Goal: Use online tool/utility: Utilize a website feature to perform a specific function

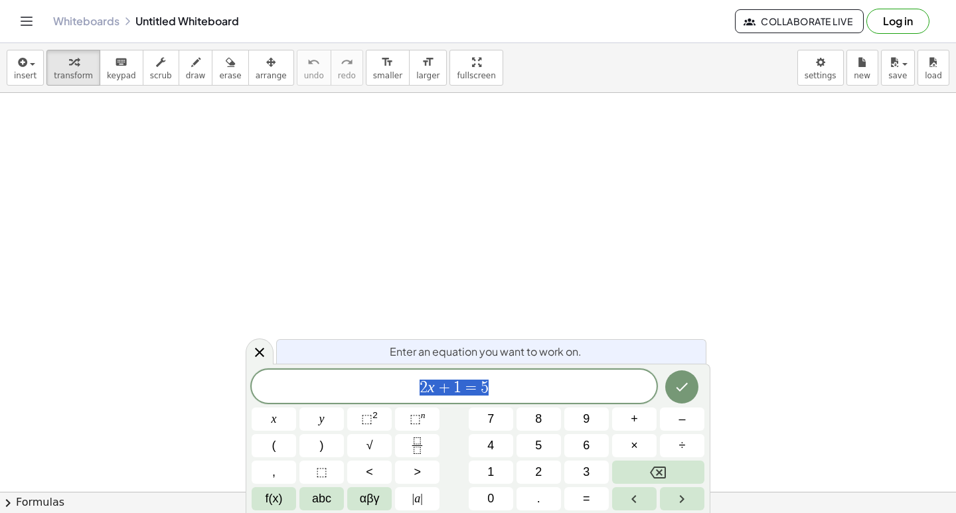
click at [509, 385] on span "2 x + 1 = 5" at bounding box center [454, 387] width 405 height 19
click at [259, 347] on icon at bounding box center [260, 352] width 16 height 16
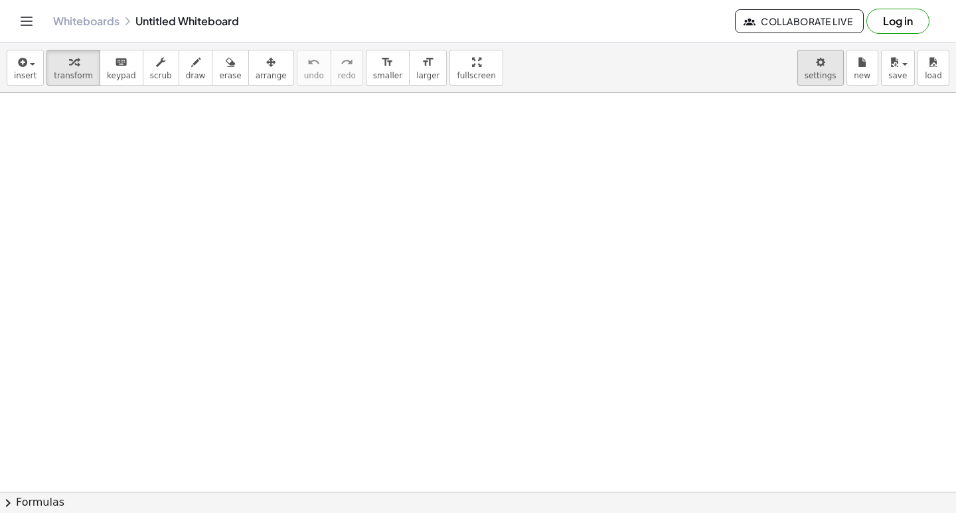
click at [822, 60] on body "Graspable Math Activities Get Started Activity Bank Assigned Work Classes White…" at bounding box center [478, 256] width 956 height 513
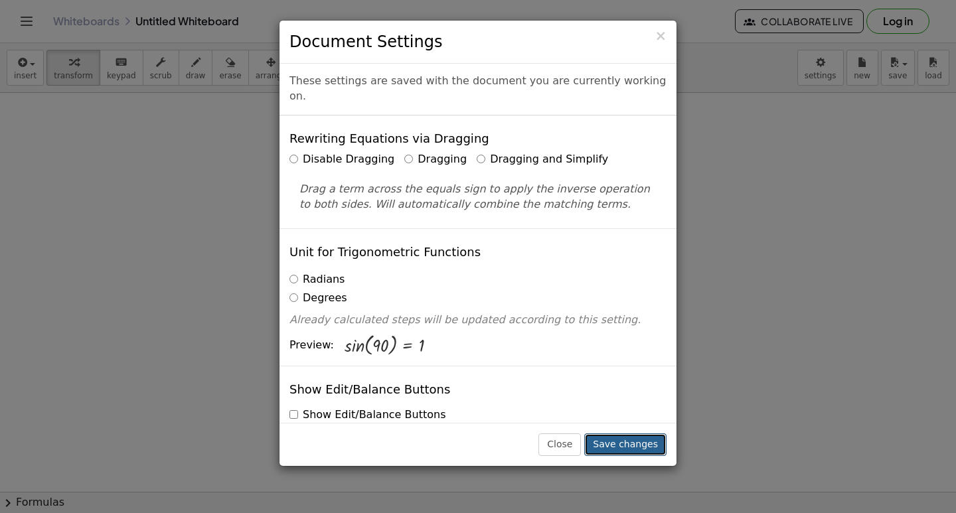
click at [617, 449] on button "Save changes" at bounding box center [625, 444] width 82 height 23
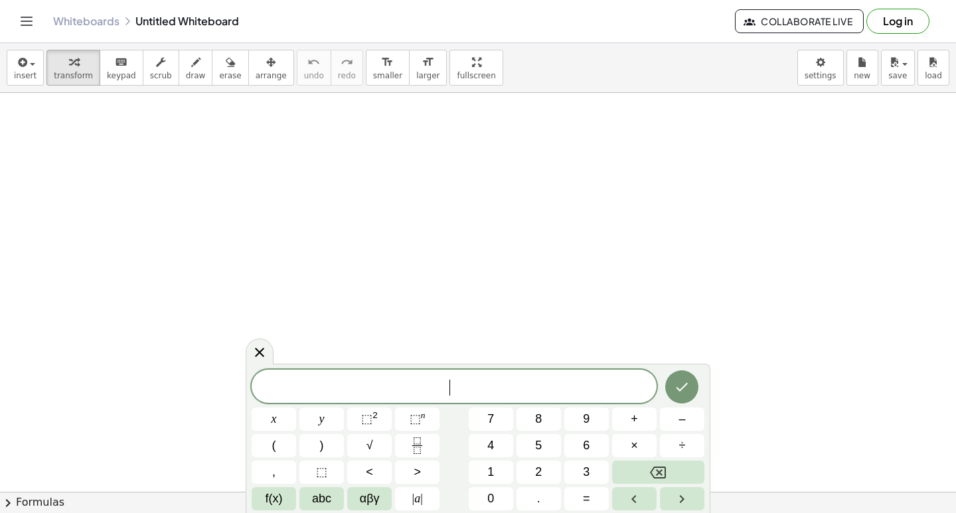
click at [506, 422] on button "7" at bounding box center [491, 419] width 44 height 23
click at [285, 419] on button "x" at bounding box center [274, 419] width 44 height 23
click at [678, 423] on span "–" at bounding box center [681, 419] width 7 height 18
click at [580, 422] on button "9" at bounding box center [586, 419] width 44 height 23
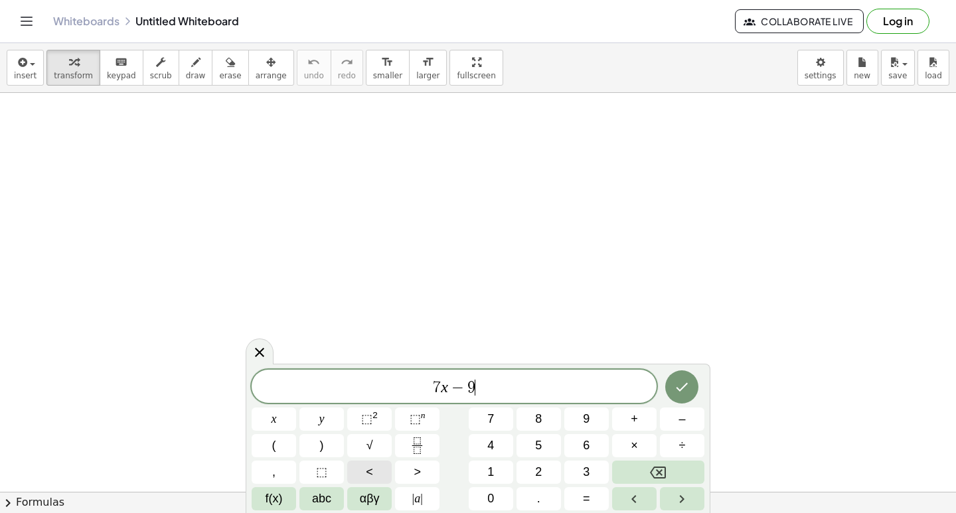
click at [380, 467] on button "<" at bounding box center [369, 472] width 44 height 23
click at [592, 503] on button "=" at bounding box center [586, 498] width 44 height 23
click at [493, 464] on span "1" at bounding box center [490, 472] width 7 height 18
click at [531, 471] on button "2" at bounding box center [538, 472] width 44 height 23
click at [675, 382] on icon "Done" at bounding box center [682, 387] width 16 height 16
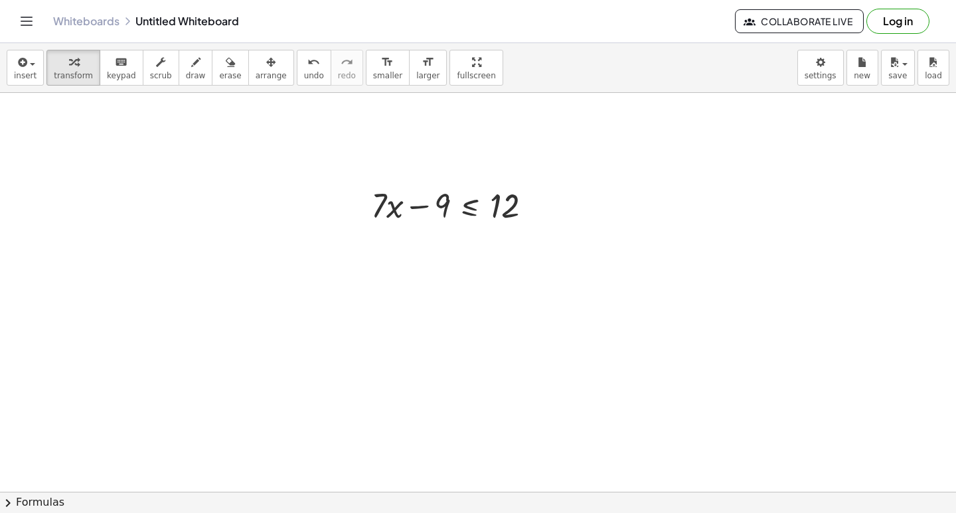
scroll to position [199, 0]
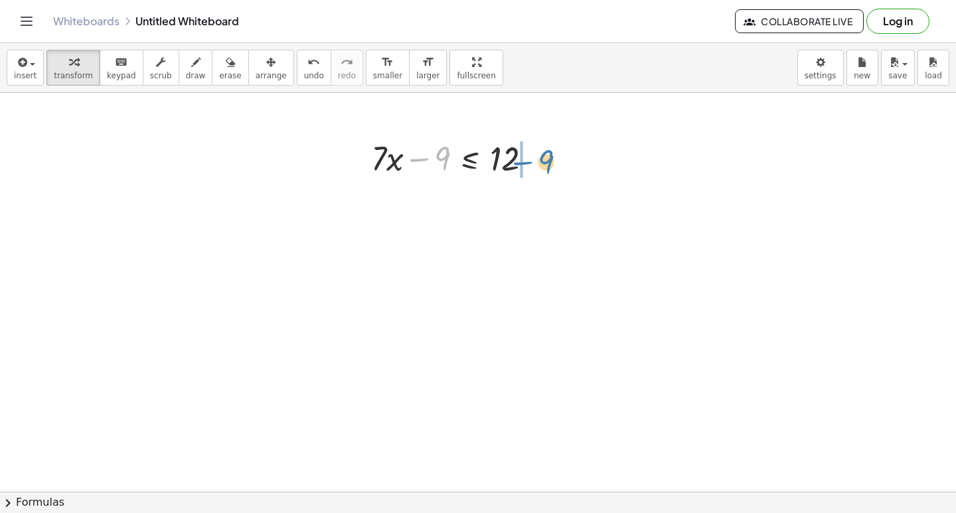
drag, startPoint x: 425, startPoint y: 157, endPoint x: 530, endPoint y: 159, distance: 104.9
click at [530, 159] on div at bounding box center [456, 157] width 185 height 45
click at [535, 206] on div at bounding box center [480, 202] width 232 height 45
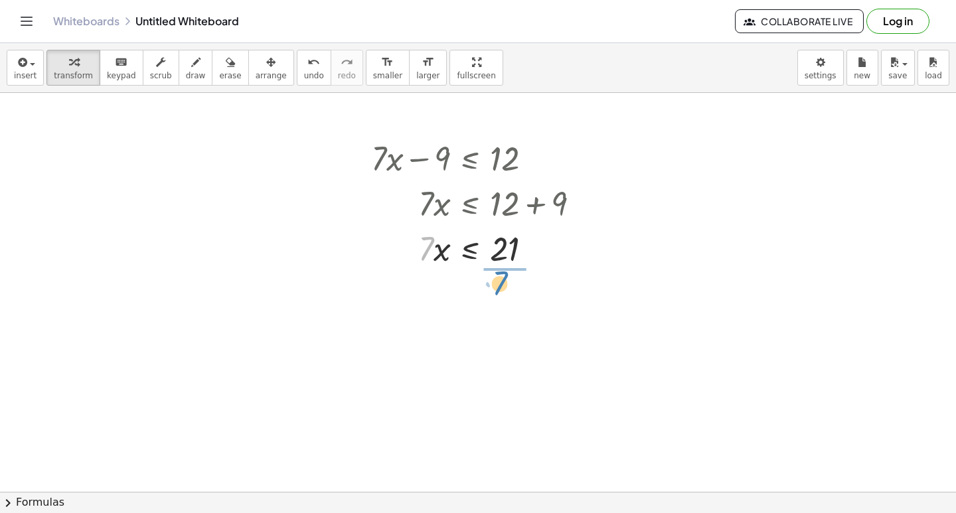
drag, startPoint x: 423, startPoint y: 252, endPoint x: 498, endPoint y: 284, distance: 81.8
click at [510, 302] on div at bounding box center [480, 303] width 232 height 66
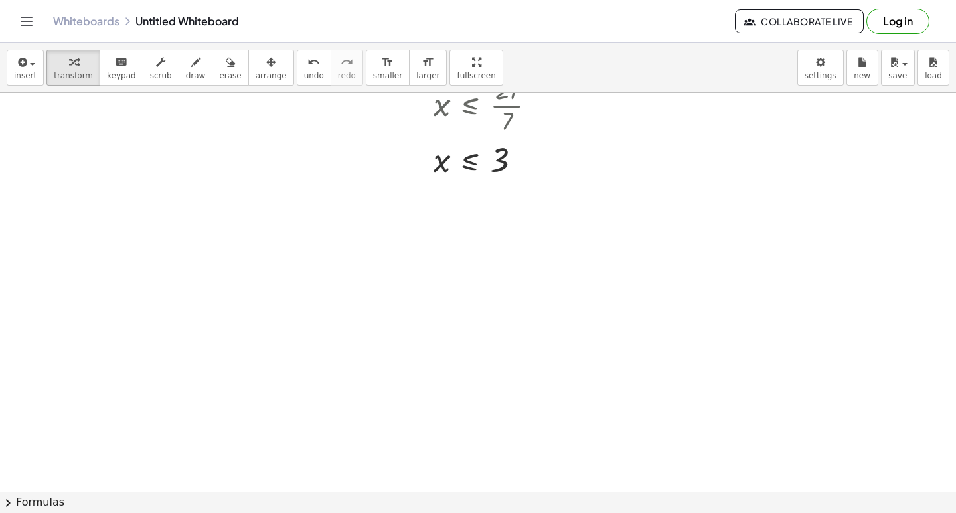
scroll to position [465, 0]
click at [465, 317] on div at bounding box center [478, 70] width 956 height 884
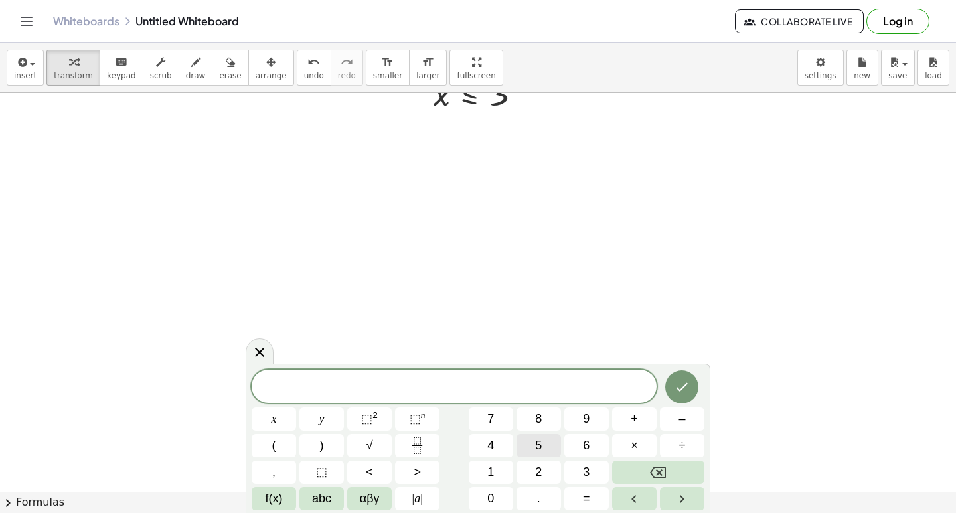
click at [533, 443] on button "5" at bounding box center [538, 445] width 44 height 23
click at [290, 422] on button "x" at bounding box center [274, 419] width 44 height 23
click at [678, 421] on button "–" at bounding box center [682, 419] width 44 height 23
click at [497, 470] on button "1" at bounding box center [491, 472] width 44 height 23
click at [491, 451] on span "4" at bounding box center [490, 446] width 7 height 18
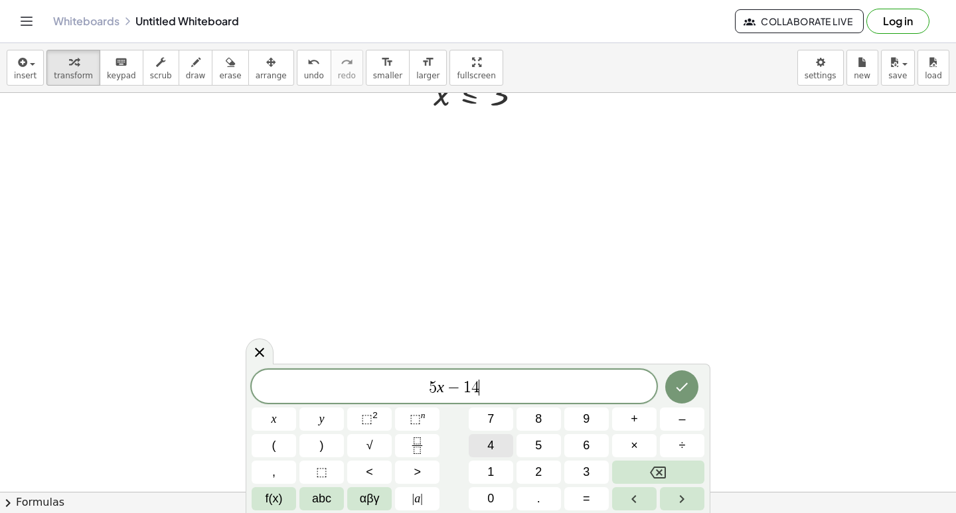
click at [491, 441] on span "4" at bounding box center [490, 446] width 7 height 18
click at [623, 471] on button "Backspace" at bounding box center [658, 472] width 92 height 23
click at [425, 469] on button ">" at bounding box center [417, 472] width 44 height 23
click at [589, 503] on span "=" at bounding box center [586, 499] width 7 height 18
click at [498, 474] on button "1" at bounding box center [491, 472] width 44 height 23
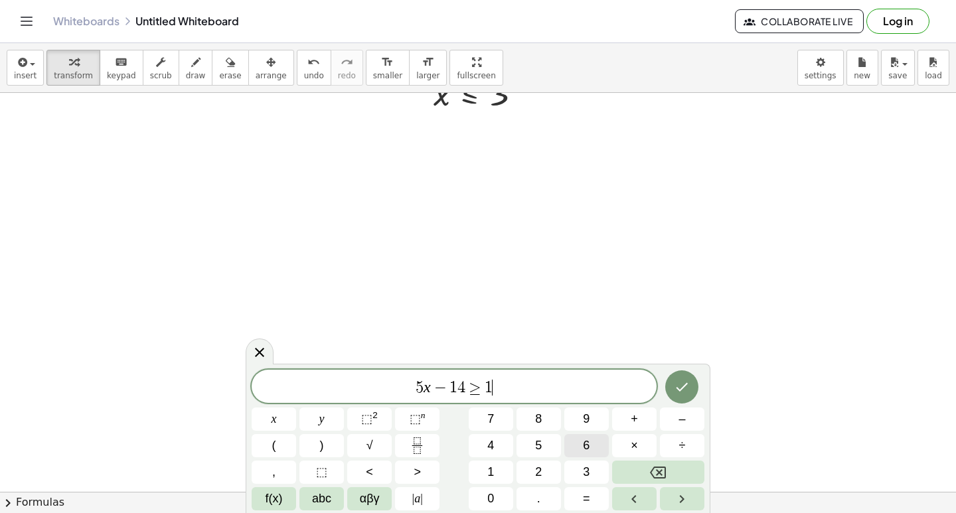
click at [587, 443] on span "6" at bounding box center [586, 446] width 7 height 18
click at [685, 388] on icon "Done" at bounding box center [682, 387] width 16 height 16
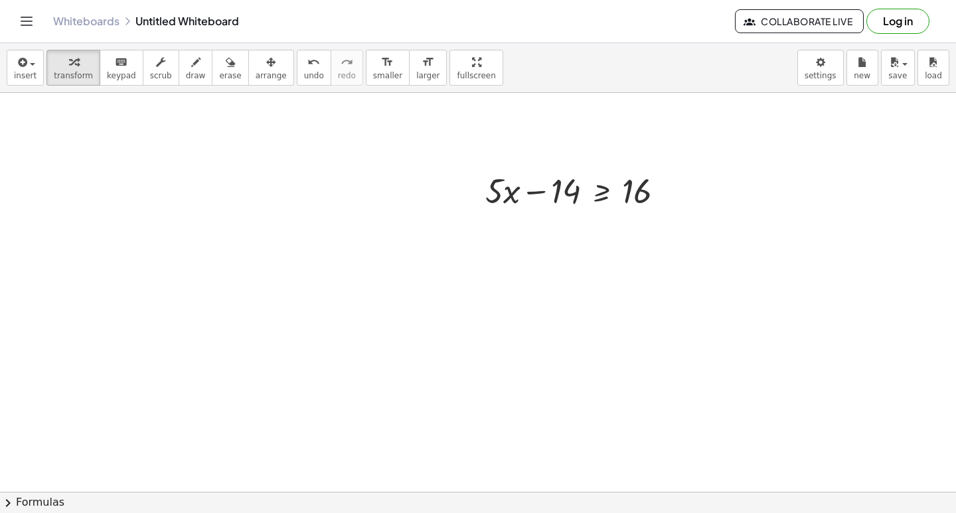
scroll to position [684, 0]
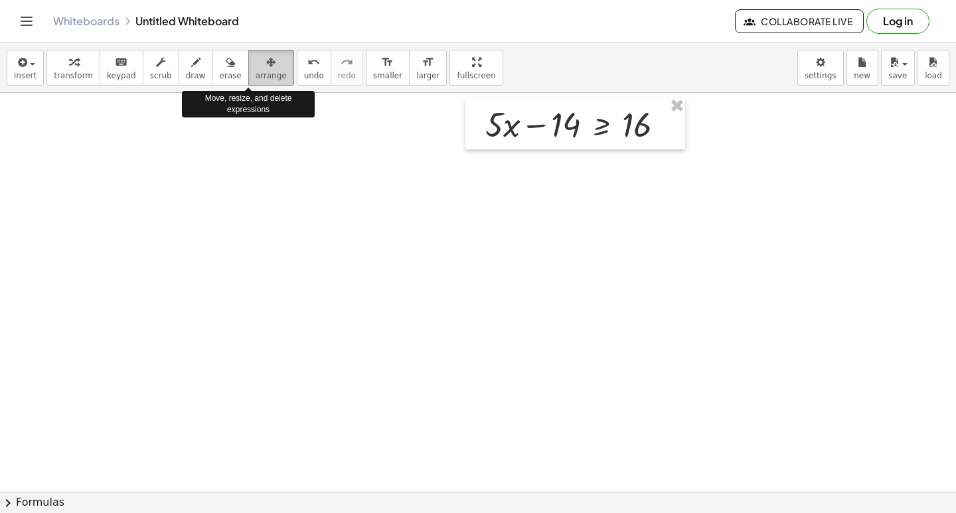
click at [257, 56] on div "button" at bounding box center [271, 62] width 31 height 16
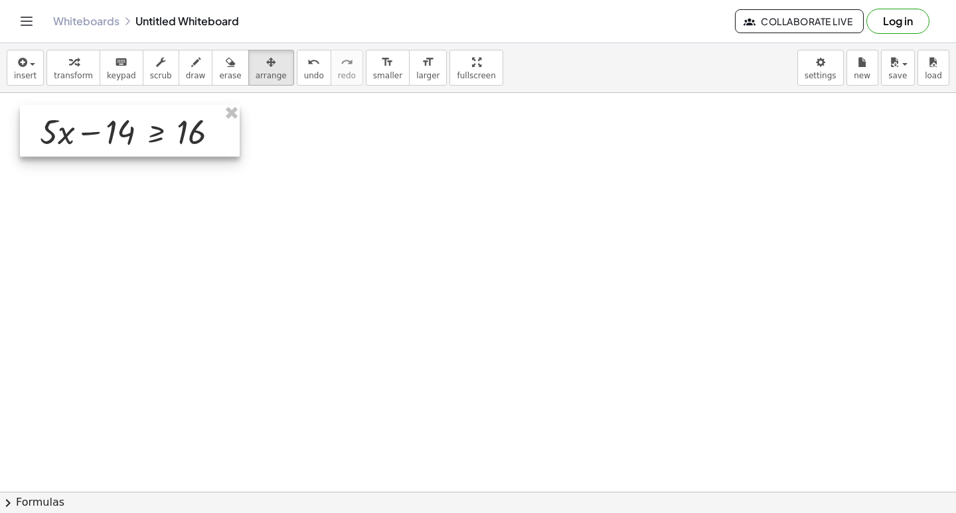
drag, startPoint x: 541, startPoint y: 125, endPoint x: 96, endPoint y: 129, distance: 444.7
click at [96, 129] on div at bounding box center [130, 131] width 220 height 52
click at [256, 62] on div "button" at bounding box center [271, 62] width 31 height 16
click at [250, 131] on div at bounding box center [478, 7] width 956 height 1197
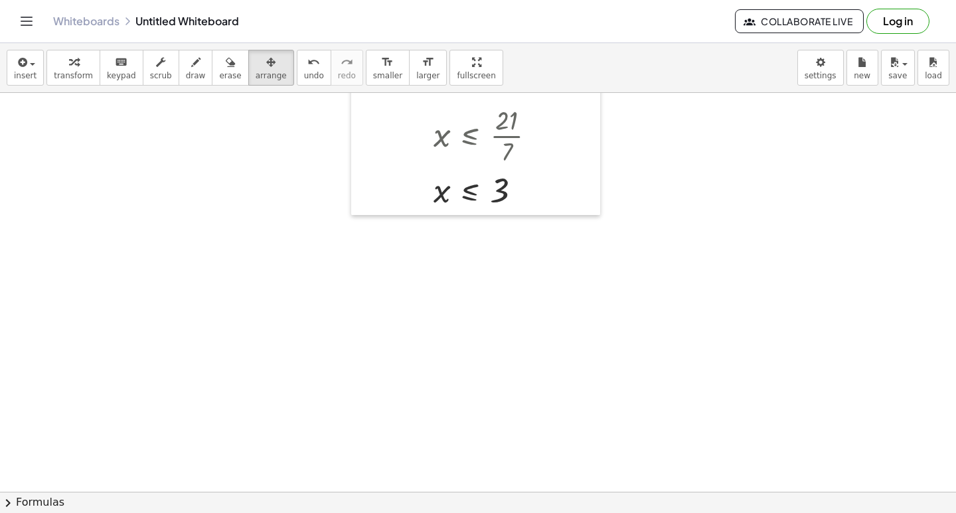
scroll to position [399, 0]
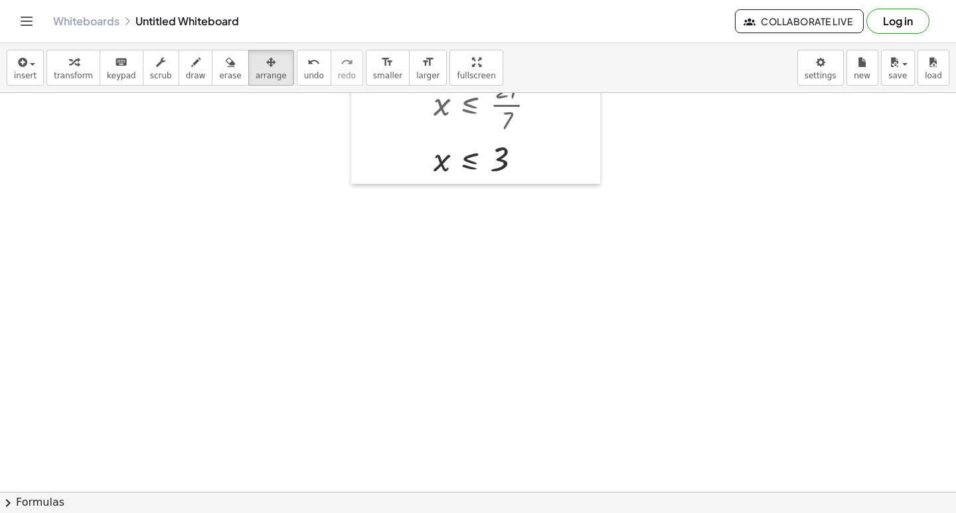
drag, startPoint x: 314, startPoint y: 200, endPoint x: 325, endPoint y: 207, distance: 12.9
click at [325, 207] on div at bounding box center [478, 292] width 956 height 1197
click at [374, 312] on div at bounding box center [478, 292] width 956 height 1197
drag, startPoint x: 411, startPoint y: 311, endPoint x: 264, endPoint y: 66, distance: 285.3
click at [264, 66] on button "arrange" at bounding box center [271, 68] width 46 height 36
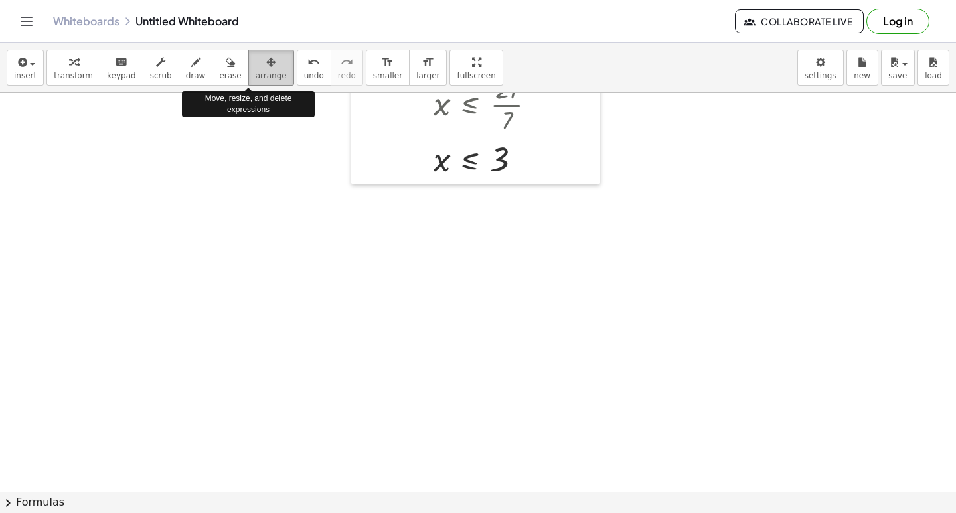
click at [263, 66] on button "arrange" at bounding box center [271, 68] width 46 height 36
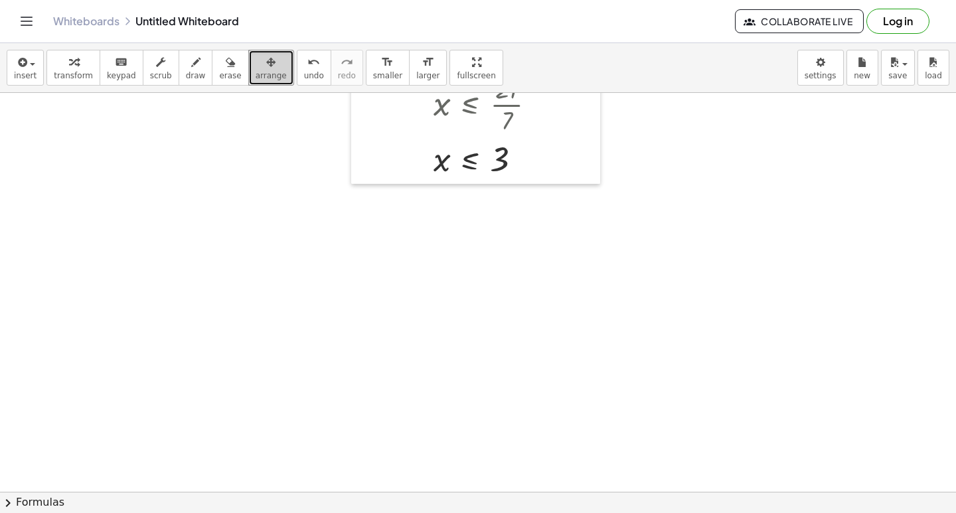
drag, startPoint x: 262, startPoint y: 66, endPoint x: 213, endPoint y: 158, distance: 103.9
click at [213, 158] on div at bounding box center [478, 292] width 956 height 1197
click at [76, 79] on span "transform" at bounding box center [73, 75] width 39 height 9
drag, startPoint x: 322, startPoint y: 137, endPoint x: 322, endPoint y: 149, distance: 12.6
click at [322, 148] on div at bounding box center [478, 292] width 956 height 1197
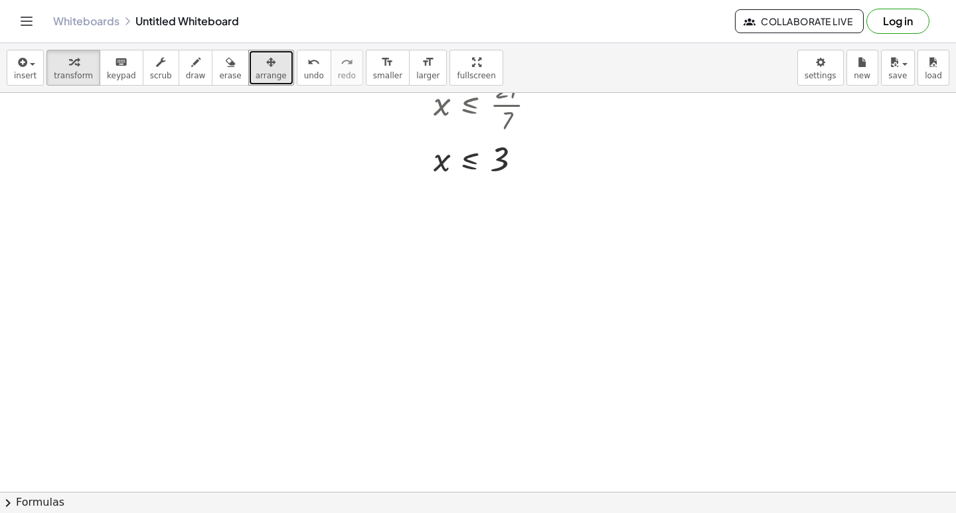
click at [343, 252] on div at bounding box center [478, 292] width 956 height 1197
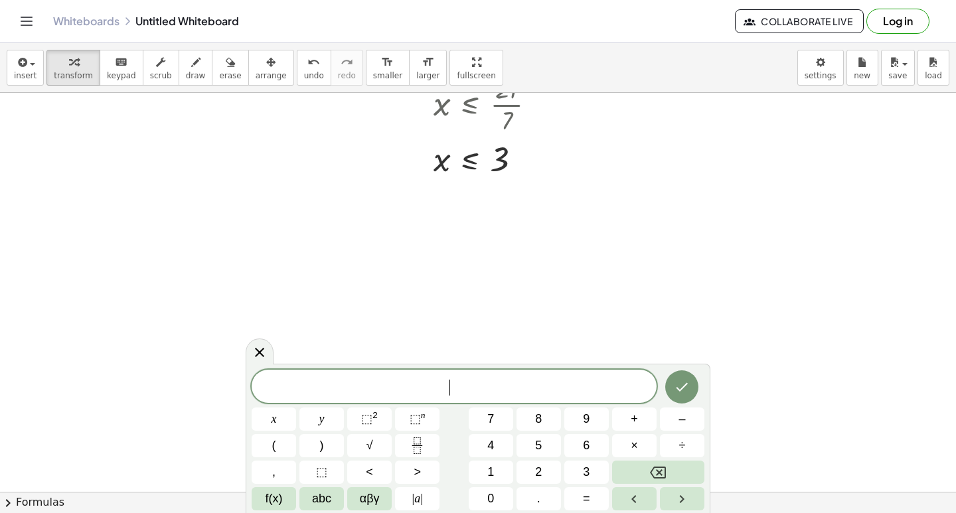
click at [343, 252] on div at bounding box center [478, 292] width 956 height 1197
click at [538, 443] on span "5" at bounding box center [538, 446] width 7 height 18
click at [270, 416] on button "x" at bounding box center [274, 419] width 44 height 23
click at [673, 419] on button "–" at bounding box center [682, 419] width 44 height 23
click at [488, 464] on span "1" at bounding box center [490, 472] width 7 height 18
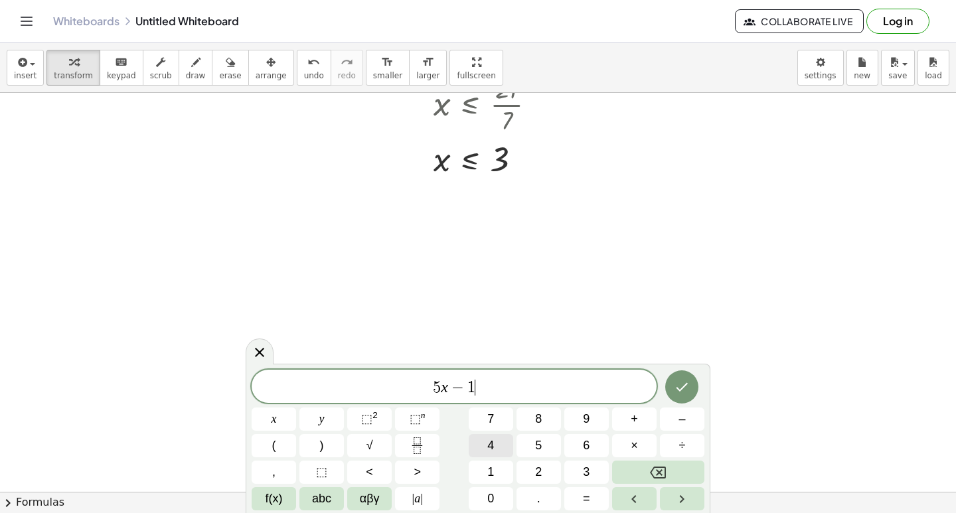
click at [483, 446] on button "4" at bounding box center [491, 445] width 44 height 23
click at [414, 471] on span ">" at bounding box center [417, 472] width 7 height 18
click at [595, 504] on button "=" at bounding box center [586, 498] width 44 height 23
click at [504, 473] on button "1" at bounding box center [491, 472] width 44 height 23
click at [598, 439] on button "6" at bounding box center [586, 445] width 44 height 23
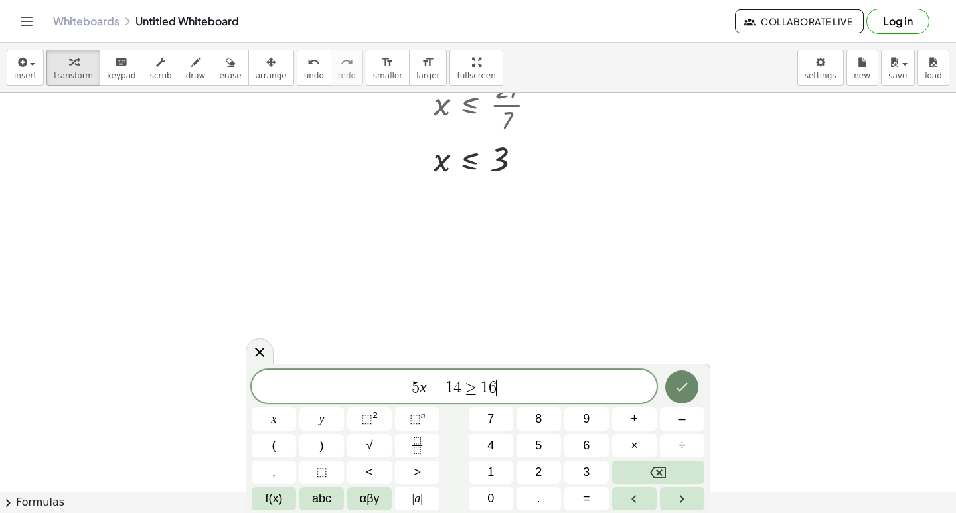
click at [677, 383] on icon "Done" at bounding box center [682, 387] width 16 height 16
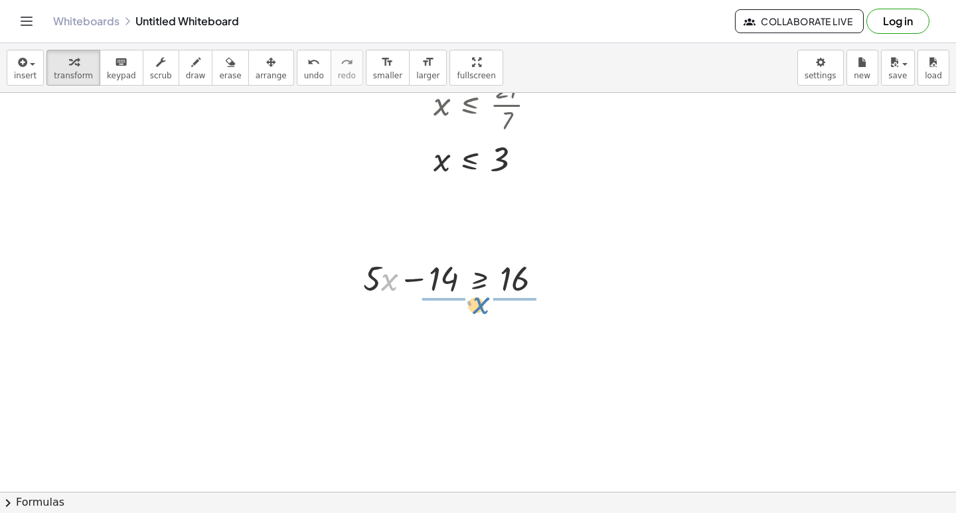
drag, startPoint x: 384, startPoint y: 283, endPoint x: 483, endPoint y: 303, distance: 100.1
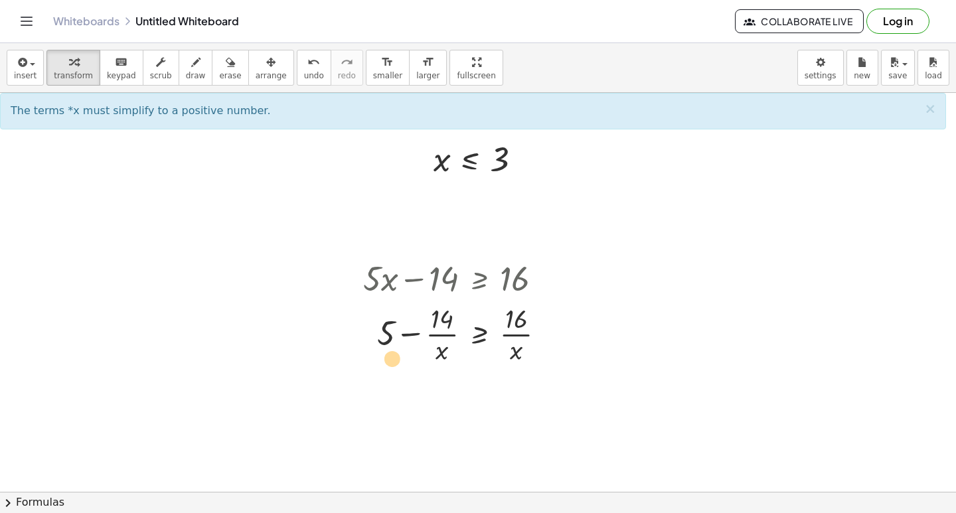
drag, startPoint x: 367, startPoint y: 313, endPoint x: 318, endPoint y: 305, distance: 49.8
click at [328, 319] on div "+ · 7 · x − 9 ≤ 12 · 7 · x ≤ + 12 + 9 · 7 · x ≤ 21 x ≤ · 21 · 7 x ≤ 3 + · 5 · x…" at bounding box center [478, 292] width 956 height 1197
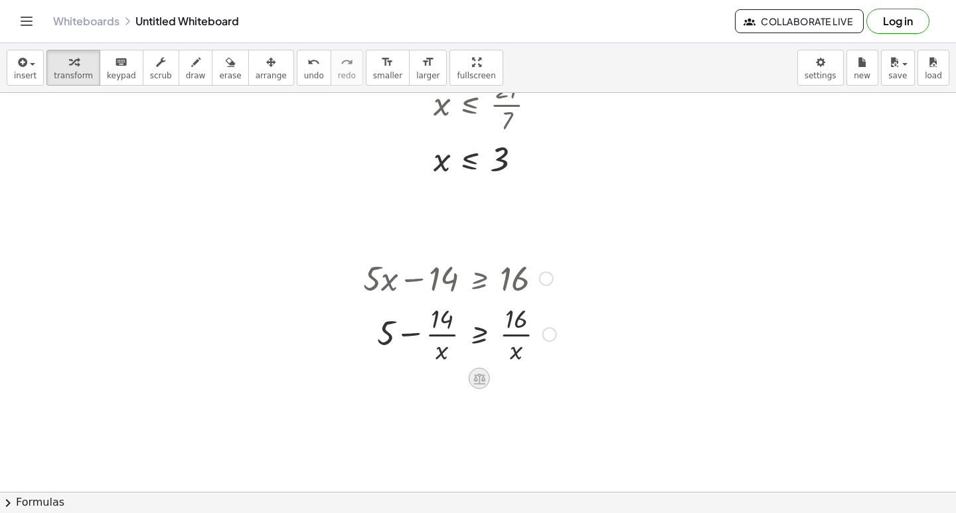
click at [479, 371] on div at bounding box center [479, 378] width 21 height 21
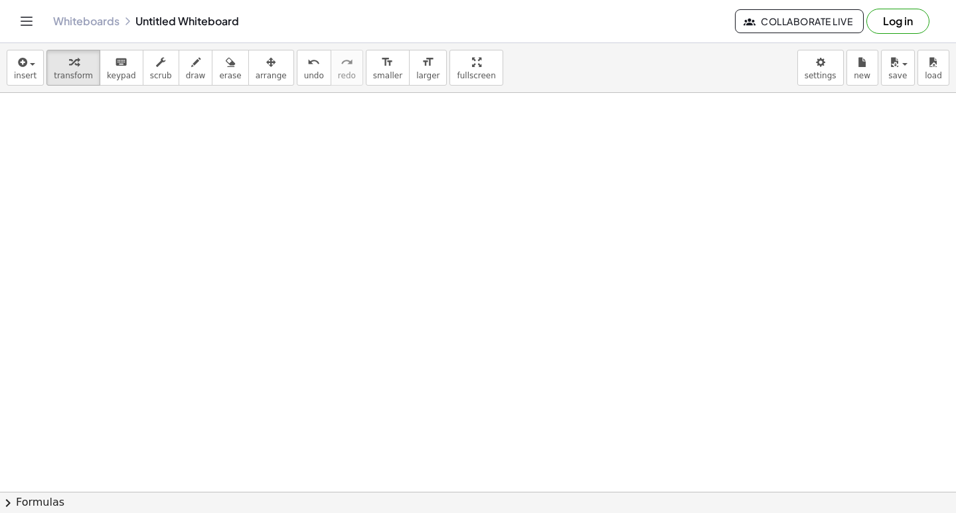
scroll to position [798, 0]
click at [321, 311] on div at bounding box center [478, 93] width 956 height 1596
click at [447, 307] on div at bounding box center [478, 93] width 956 height 1596
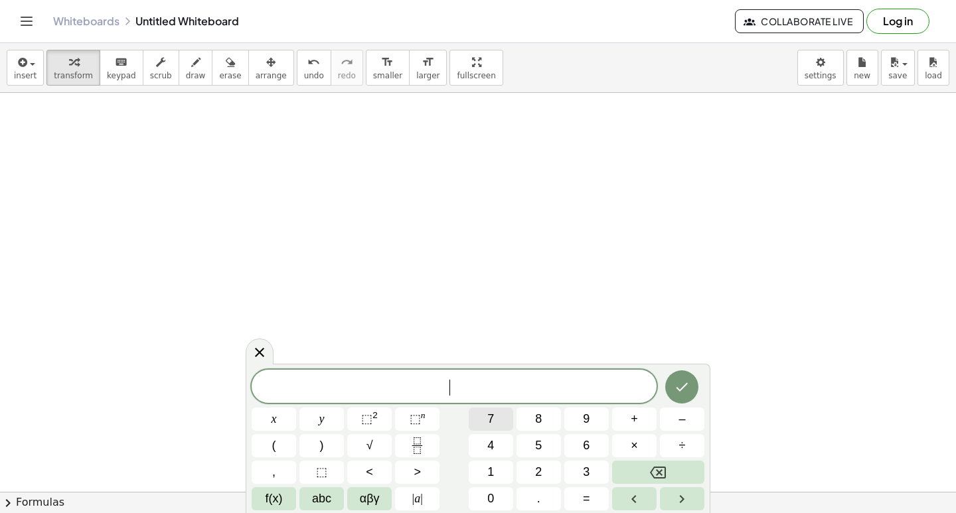
click at [489, 419] on span "7" at bounding box center [490, 419] width 7 height 18
click at [267, 410] on button "x" at bounding box center [274, 419] width 44 height 23
click at [644, 415] on button "+" at bounding box center [634, 419] width 44 height 23
click at [576, 451] on button "6" at bounding box center [586, 445] width 44 height 23
click at [378, 470] on button "<" at bounding box center [369, 472] width 44 height 23
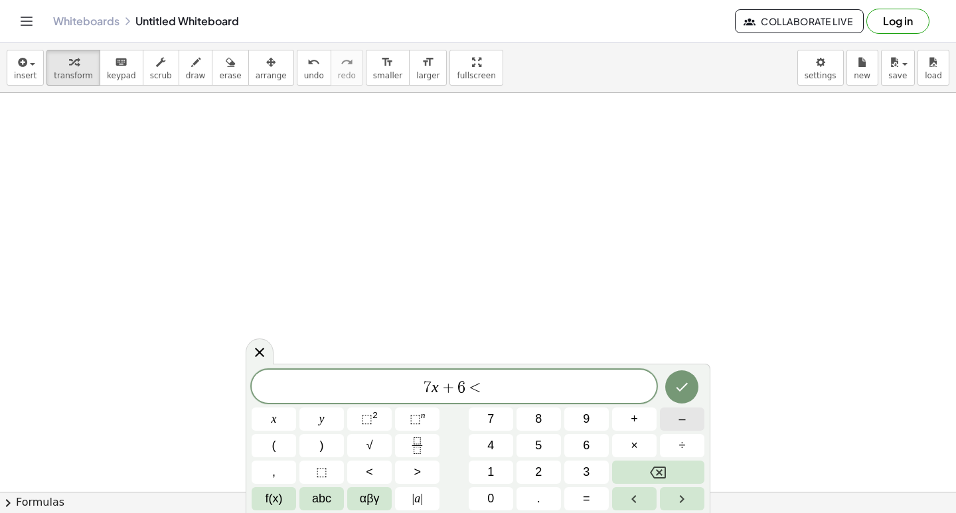
click at [679, 417] on span "–" at bounding box center [681, 419] width 7 height 18
click at [484, 469] on button "1" at bounding box center [491, 472] width 44 height 23
click at [532, 441] on button "5" at bounding box center [538, 445] width 44 height 23
click at [689, 384] on icon "Done" at bounding box center [682, 387] width 16 height 16
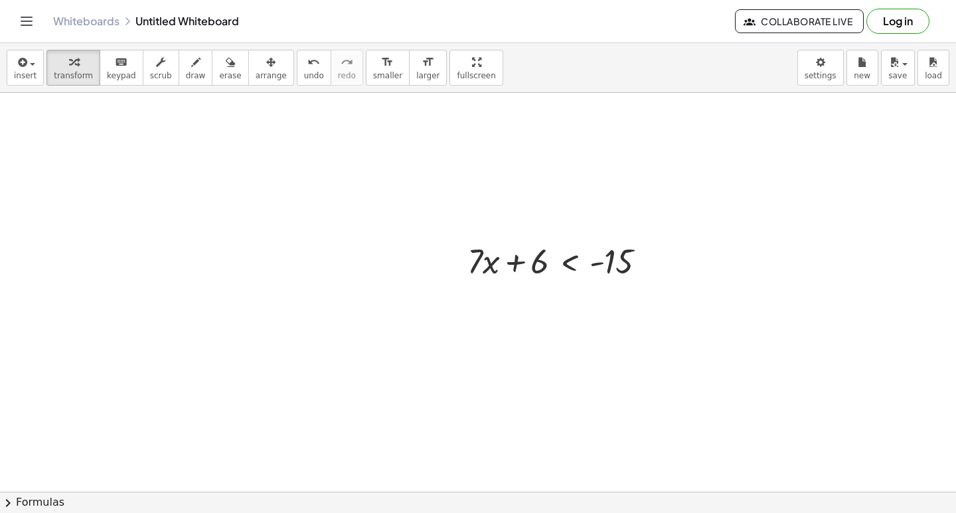
scroll to position [931, 0]
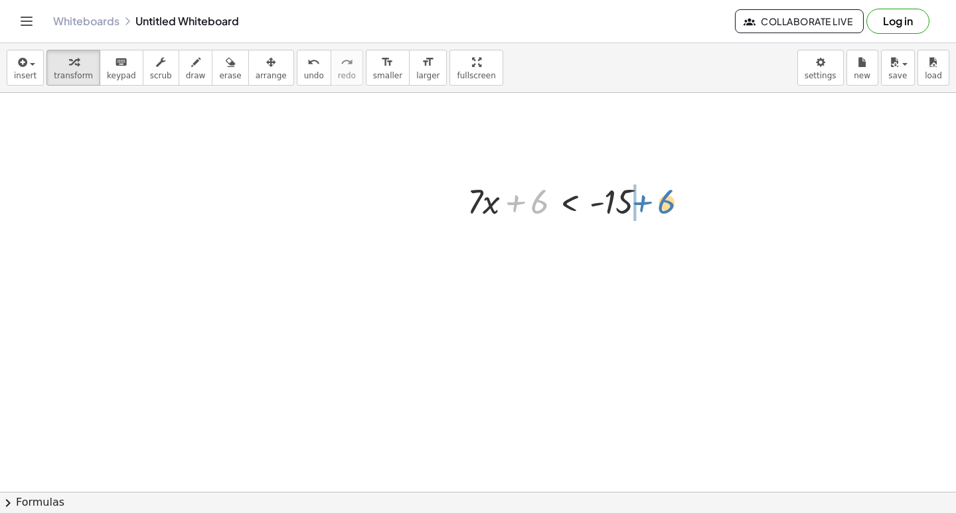
drag, startPoint x: 512, startPoint y: 206, endPoint x: 639, endPoint y: 206, distance: 126.8
click at [639, 206] on div at bounding box center [562, 200] width 203 height 45
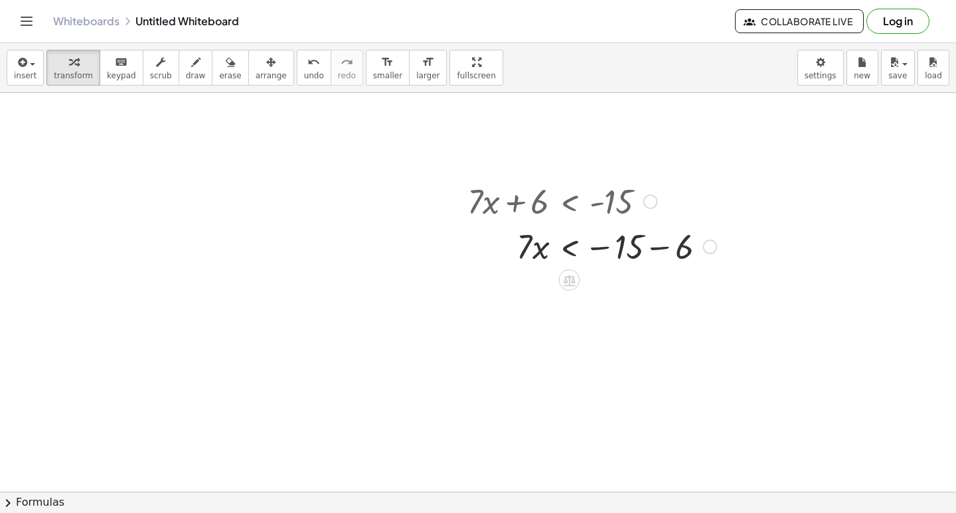
click at [657, 248] on div at bounding box center [592, 245] width 262 height 45
drag, startPoint x: 529, startPoint y: 283, endPoint x: 635, endPoint y: 322, distance: 113.2
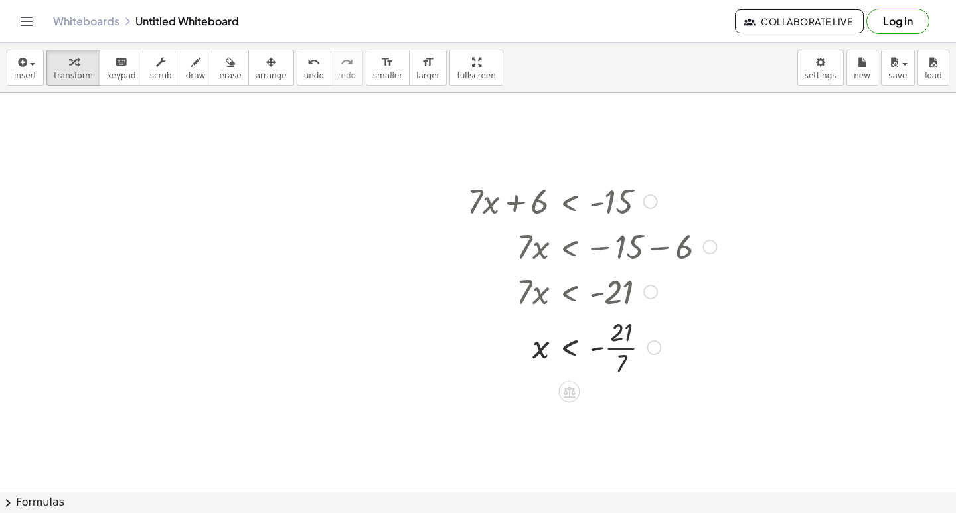
click at [633, 348] on div at bounding box center [592, 346] width 262 height 66
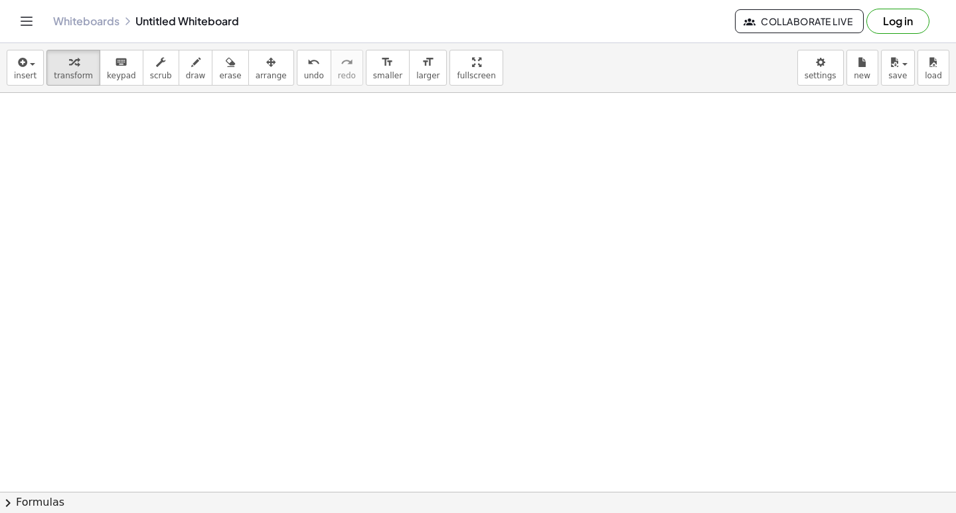
scroll to position [1396, 0]
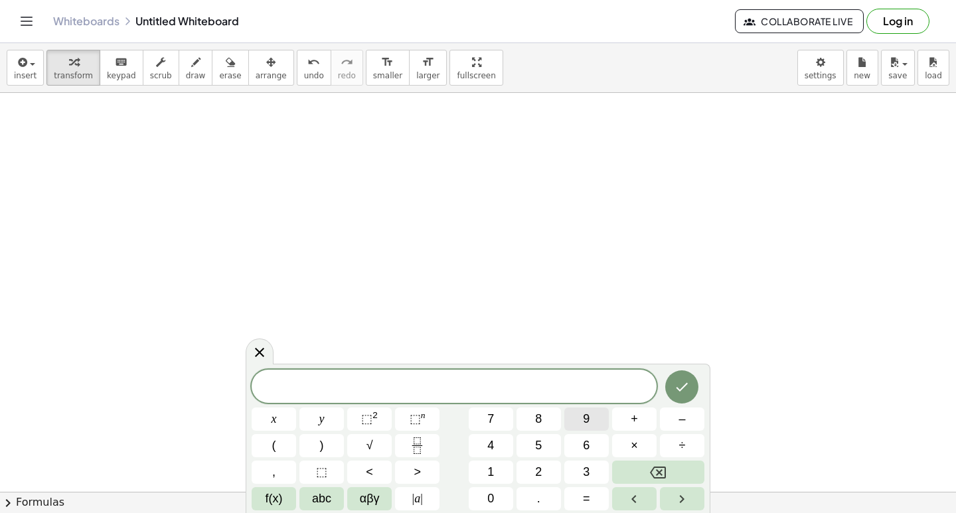
click at [598, 423] on button "9" at bounding box center [586, 419] width 44 height 23
click at [276, 423] on span "x" at bounding box center [273, 419] width 5 height 18
click at [688, 420] on button "–" at bounding box center [682, 419] width 44 height 23
click at [482, 469] on button "1" at bounding box center [491, 472] width 44 height 23
click at [539, 445] on span "5" at bounding box center [538, 446] width 7 height 18
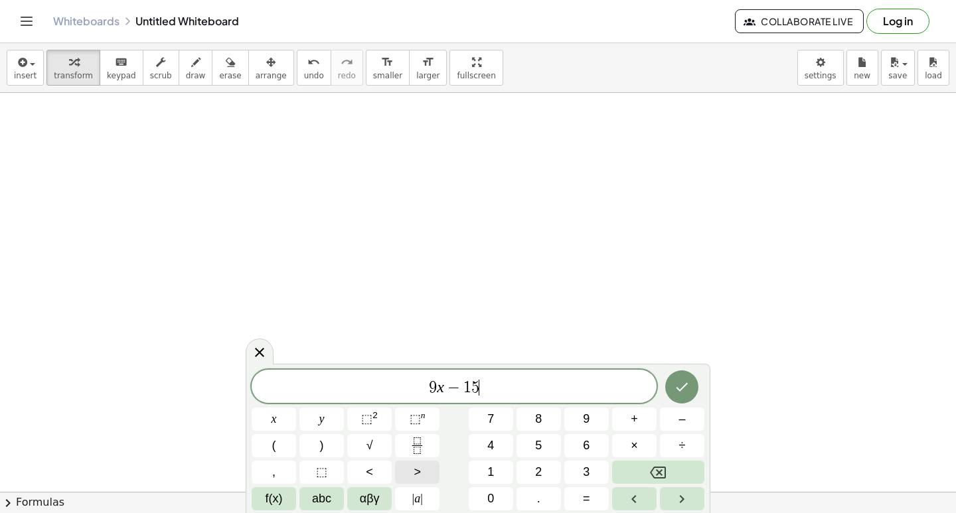
click at [433, 475] on button ">" at bounding box center [417, 472] width 44 height 23
click at [598, 498] on button "=" at bounding box center [586, 498] width 44 height 23
click at [540, 469] on span "2" at bounding box center [538, 472] width 7 height 18
click at [471, 473] on button "1" at bounding box center [491, 472] width 44 height 23
click at [684, 377] on button "Done" at bounding box center [681, 386] width 33 height 33
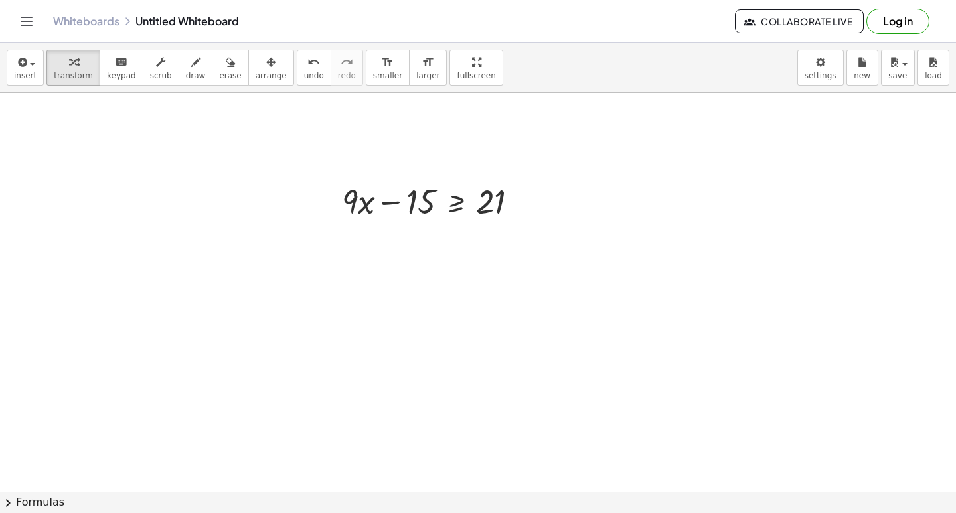
scroll to position [1529, 0]
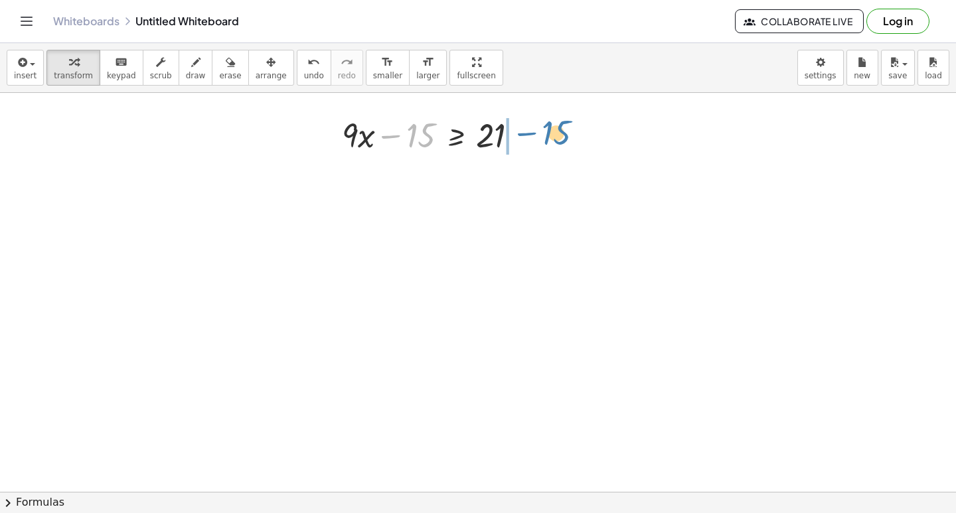
drag, startPoint x: 394, startPoint y: 133, endPoint x: 530, endPoint y: 130, distance: 136.1
click at [530, 130] on div at bounding box center [435, 134] width 200 height 45
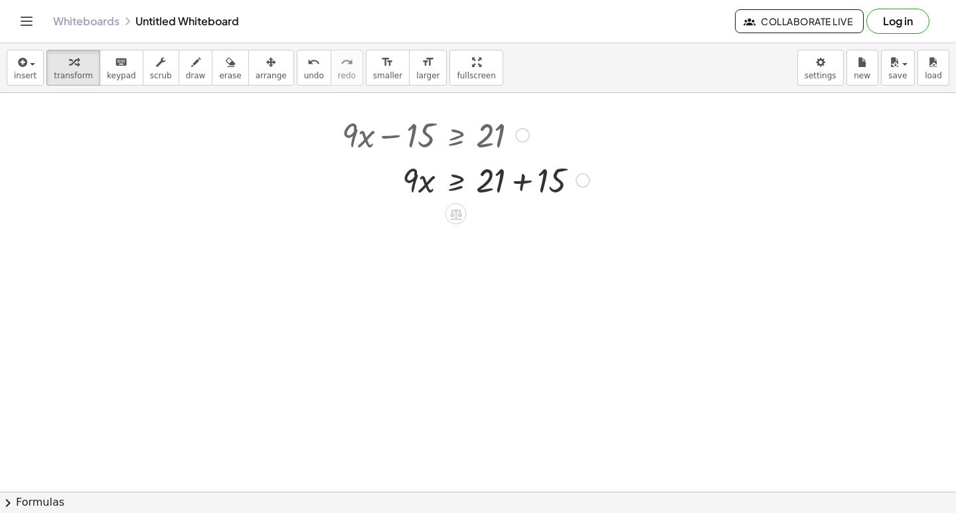
click at [520, 177] on div at bounding box center [465, 179] width 261 height 45
drag, startPoint x: 417, startPoint y: 220, endPoint x: 481, endPoint y: 250, distance: 70.7
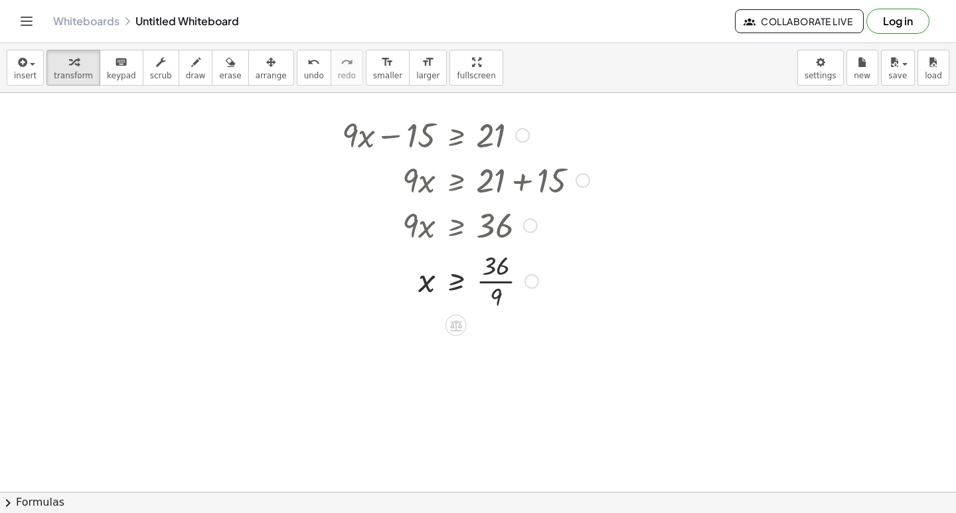
click at [494, 281] on div at bounding box center [465, 280] width 261 height 66
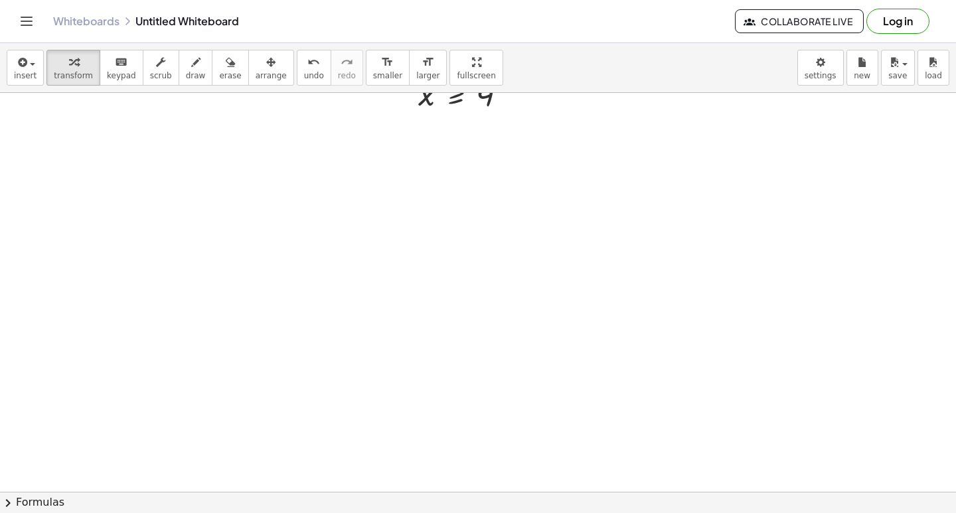
scroll to position [1794, 0]
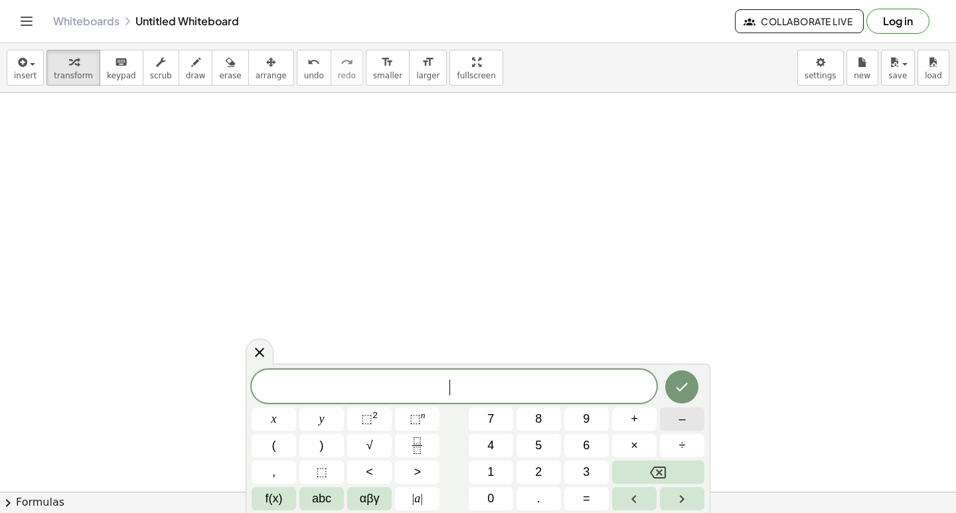
click at [695, 417] on button "–" at bounding box center [682, 419] width 44 height 23
click at [549, 467] on button "2" at bounding box center [538, 472] width 44 height 23
click at [270, 420] on button "x" at bounding box center [274, 419] width 44 height 23
click at [642, 417] on button "+" at bounding box center [634, 419] width 44 height 23
click at [583, 414] on span "9" at bounding box center [586, 419] width 7 height 18
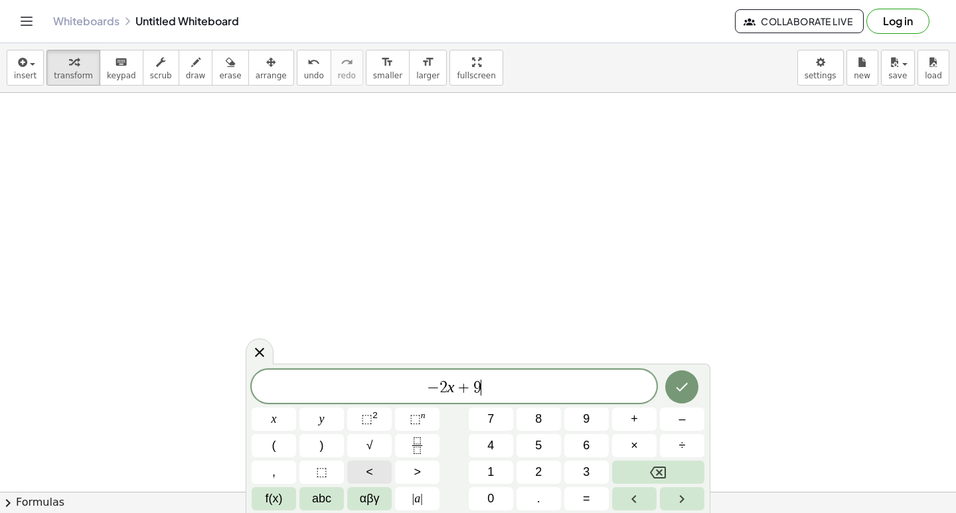
click at [364, 465] on button "<" at bounding box center [369, 472] width 44 height 23
click at [585, 495] on span "=" at bounding box center [586, 499] width 7 height 18
click at [499, 471] on button "1" at bounding box center [491, 472] width 44 height 23
click at [524, 441] on button "5" at bounding box center [538, 445] width 44 height 23
click at [681, 382] on icon "Done" at bounding box center [682, 387] width 16 height 16
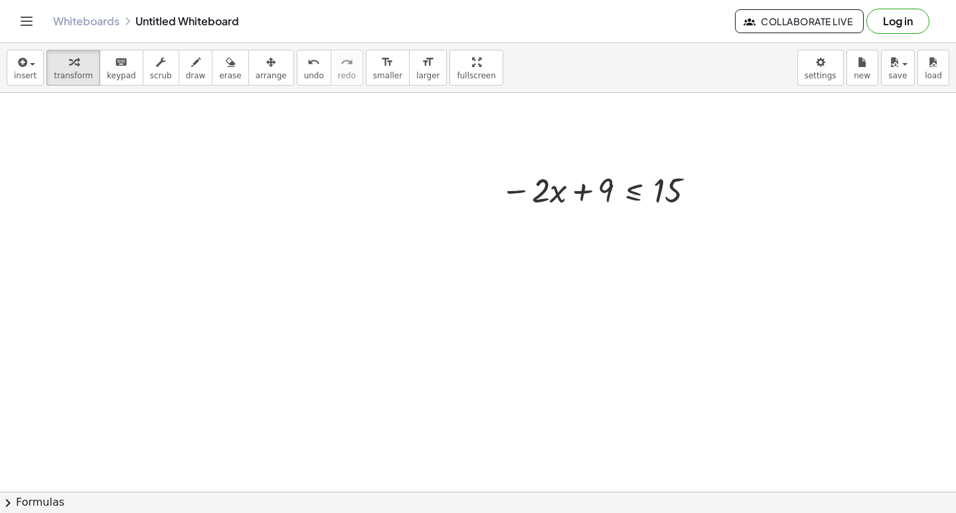
scroll to position [1993, 0]
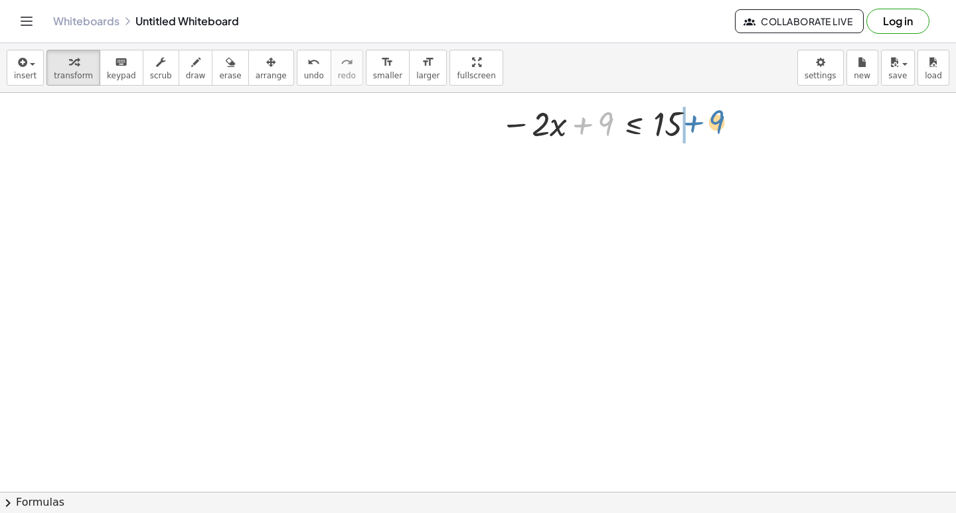
drag, startPoint x: 581, startPoint y: 125, endPoint x: 691, endPoint y: 121, distance: 109.6
click at [692, 120] on div at bounding box center [600, 122] width 213 height 45
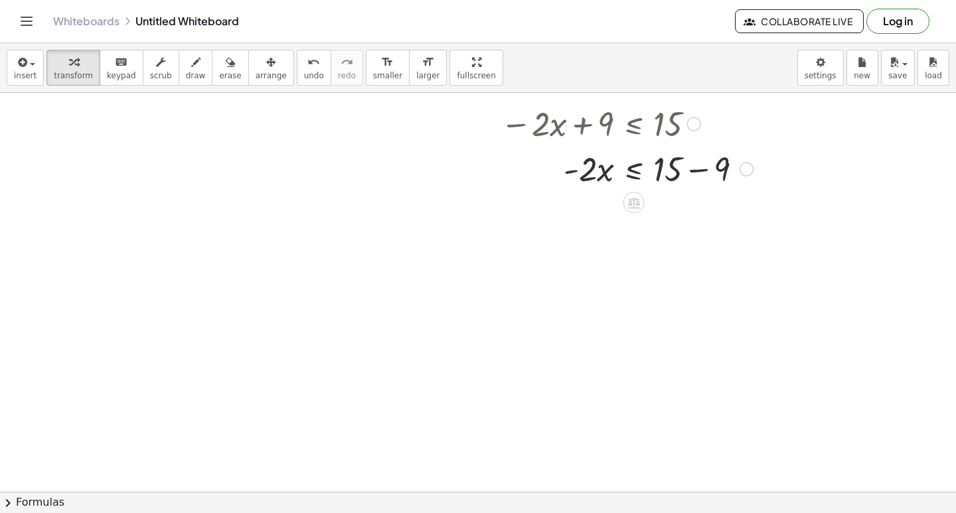
click at [703, 167] on div at bounding box center [627, 167] width 266 height 45
drag, startPoint x: 587, startPoint y: 220, endPoint x: 662, endPoint y: 252, distance: 80.9
click at [676, 269] on div at bounding box center [627, 269] width 266 height 66
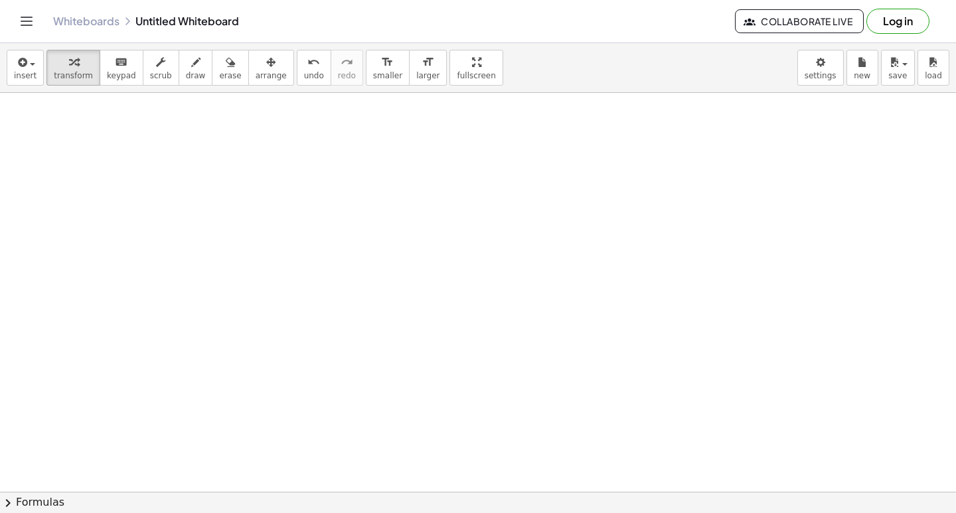
scroll to position [2325, 0]
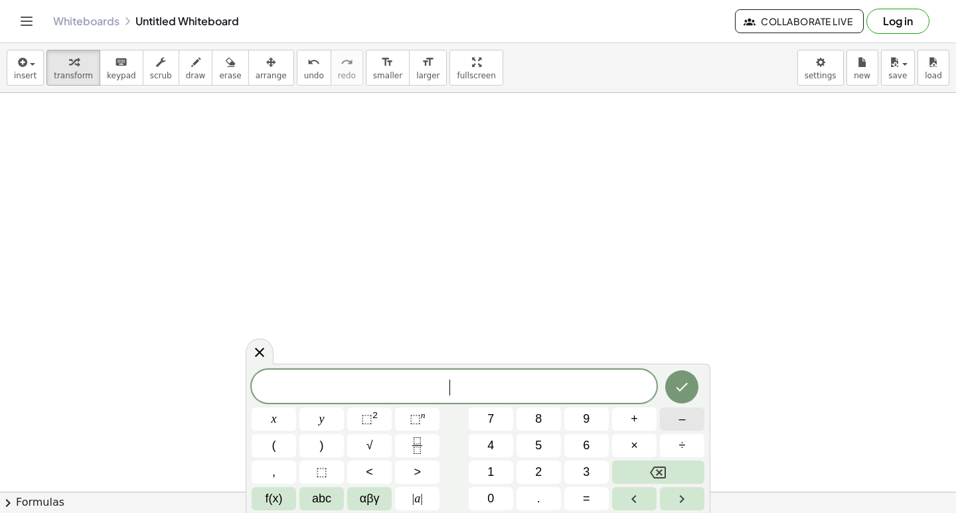
click at [690, 417] on button "–" at bounding box center [682, 419] width 44 height 23
click at [480, 414] on button "7" at bounding box center [491, 419] width 44 height 23
click at [263, 413] on button "x" at bounding box center [274, 419] width 44 height 23
click at [692, 420] on button "–" at bounding box center [682, 419] width 44 height 23
click at [481, 471] on button "1" at bounding box center [491, 472] width 44 height 23
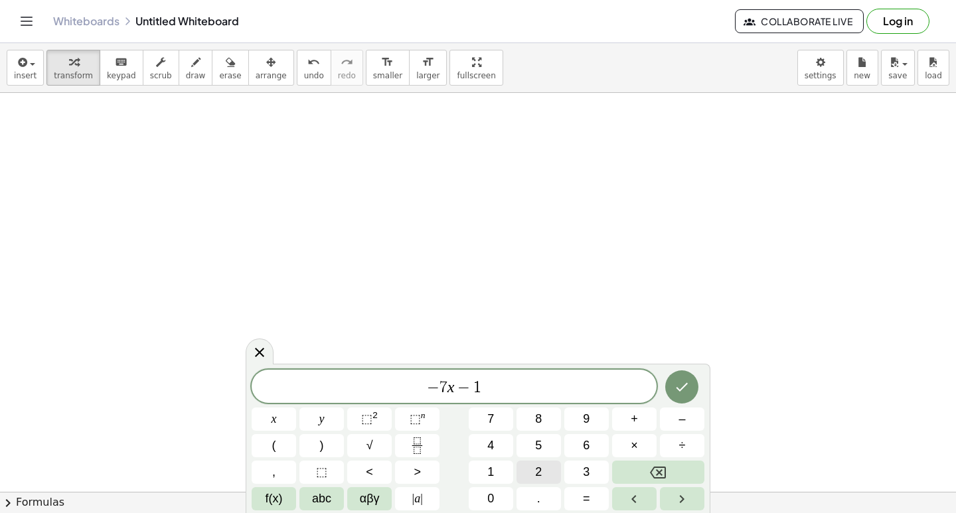
click at [545, 467] on button "2" at bounding box center [538, 472] width 44 height 23
click at [429, 473] on button ">" at bounding box center [417, 472] width 44 height 23
click at [593, 502] on button "=" at bounding box center [586, 498] width 44 height 23
click at [586, 419] on span "9" at bounding box center [586, 419] width 7 height 18
click at [680, 389] on icon "Done" at bounding box center [682, 387] width 16 height 16
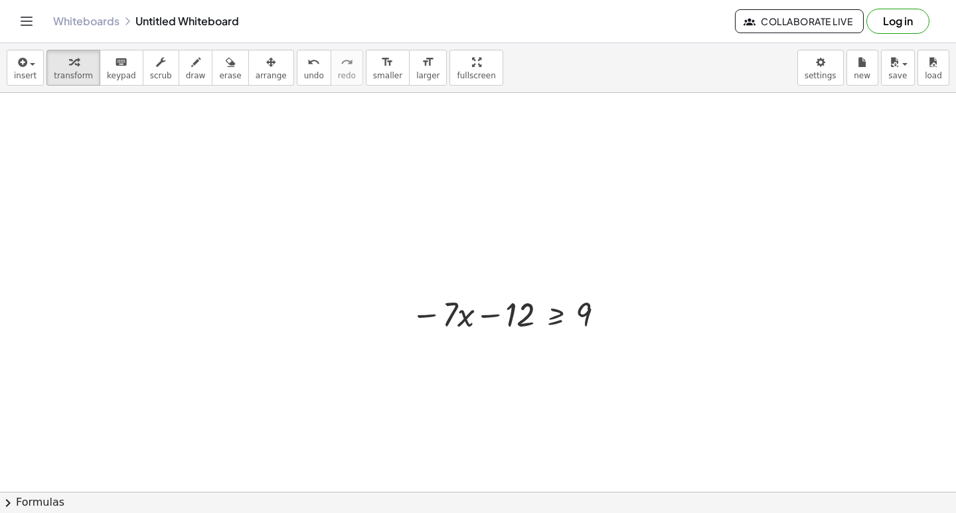
scroll to position [2460, 0]
drag, startPoint x: 487, startPoint y: 295, endPoint x: 614, endPoint y: 295, distance: 126.8
click at [614, 295] on div at bounding box center [510, 299] width 212 height 45
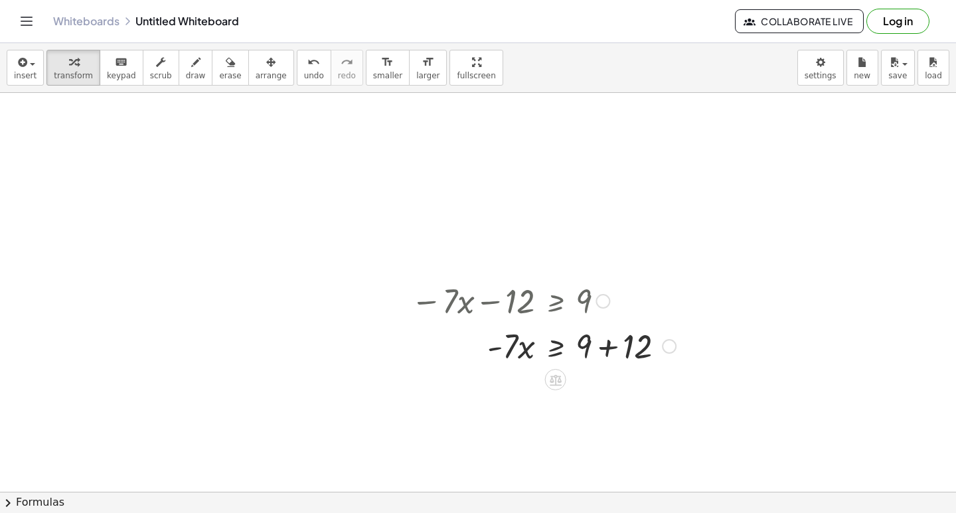
click at [606, 345] on div at bounding box center [543, 345] width 278 height 45
drag, startPoint x: 506, startPoint y: 392, endPoint x: 599, endPoint y: 435, distance: 102.7
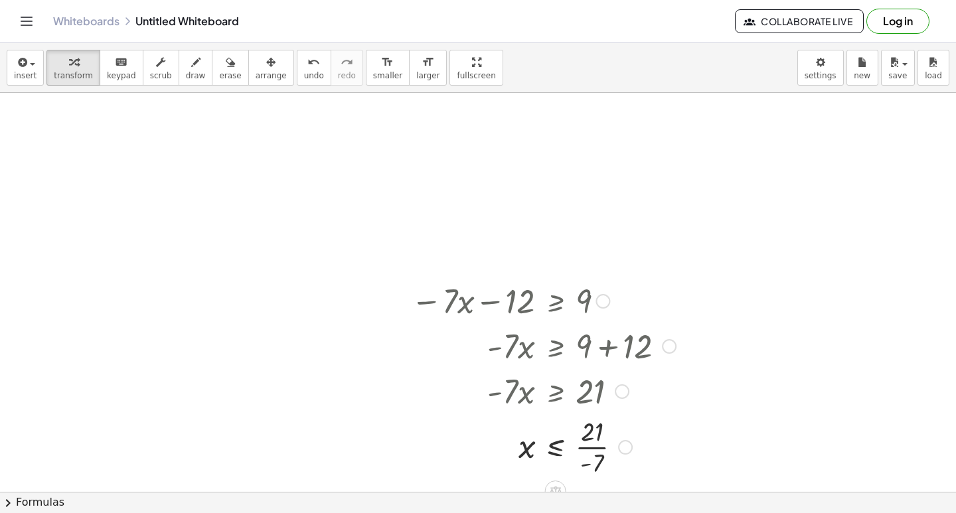
click at [601, 449] on div at bounding box center [543, 446] width 278 height 66
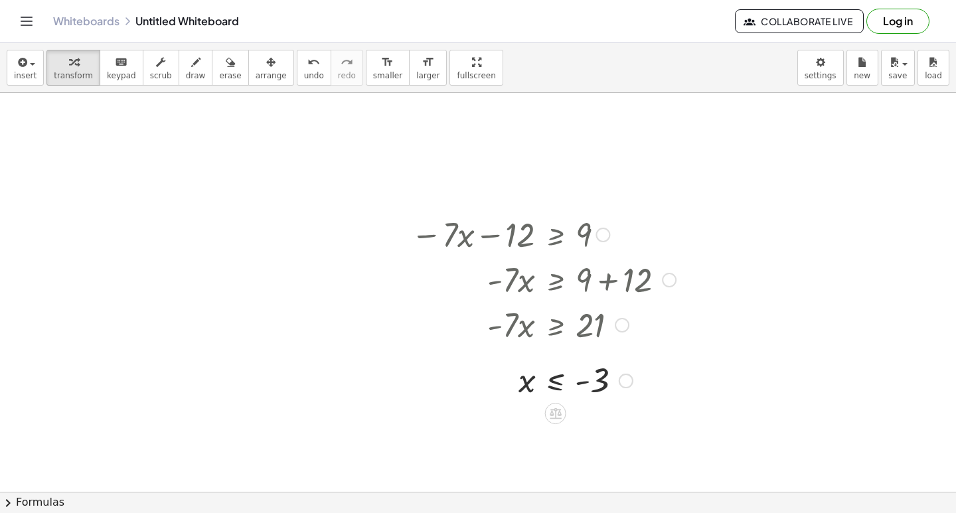
scroll to position [2593, 0]
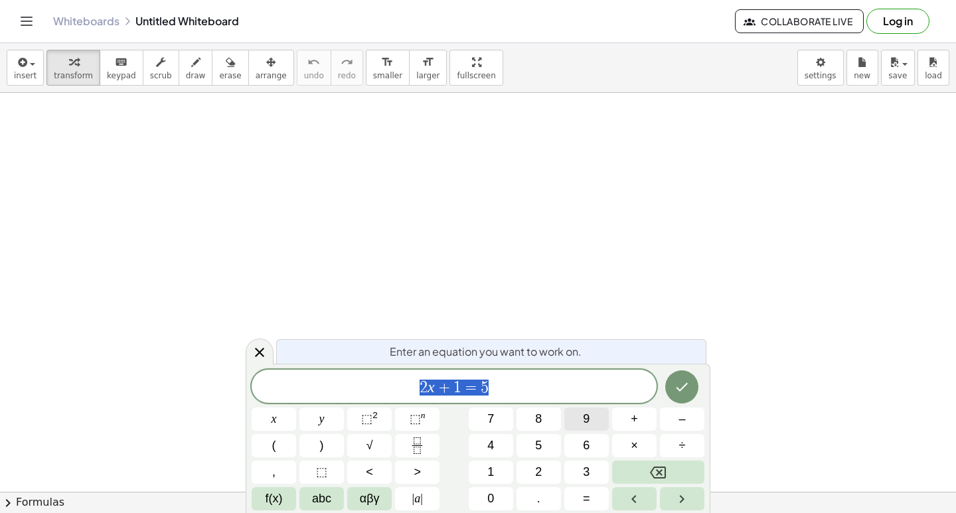
click at [666, 475] on icon "Backspace" at bounding box center [658, 473] width 16 height 12
click at [569, 382] on span "​" at bounding box center [454, 387] width 405 height 19
click at [254, 350] on icon at bounding box center [260, 352] width 16 height 16
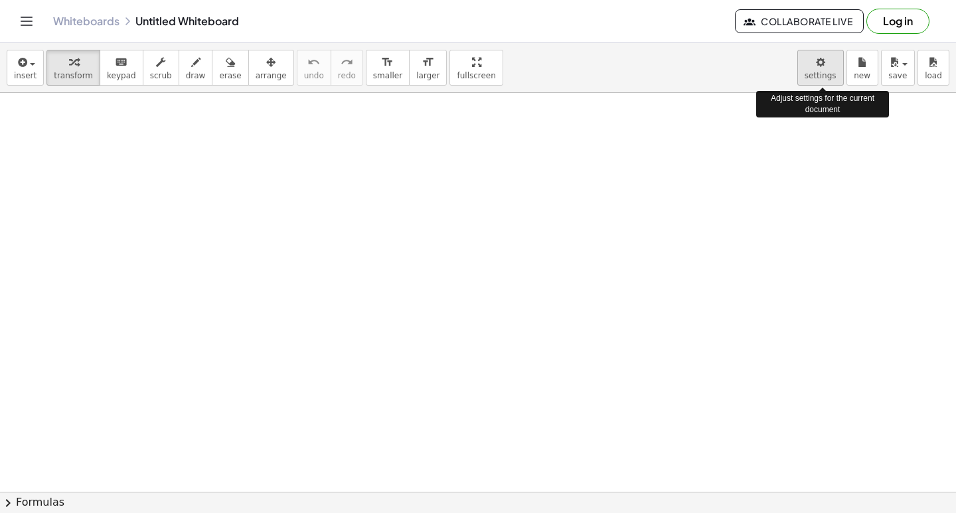
click at [829, 66] on body "Graspable Math Activities Get Started Activity Bank Assigned Work Classes White…" at bounding box center [478, 256] width 956 height 513
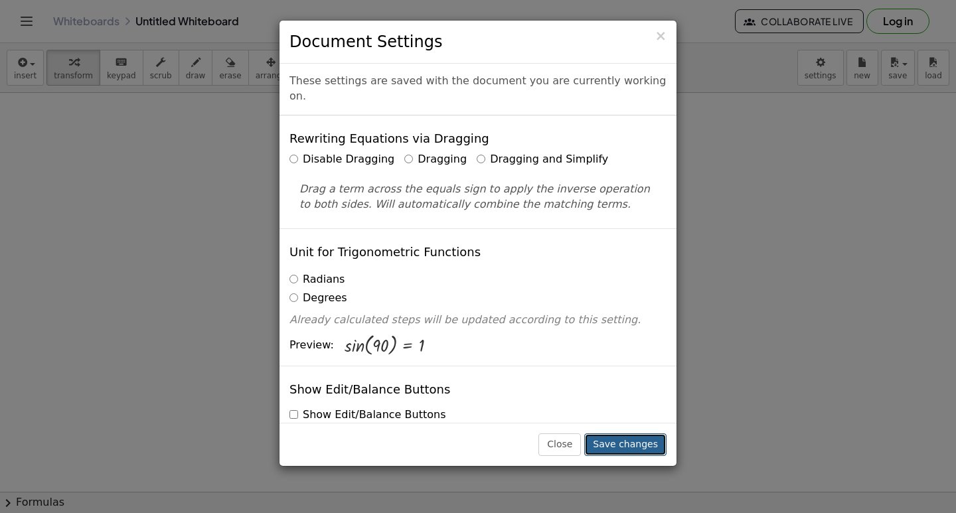
click at [653, 435] on button "Save changes" at bounding box center [625, 444] width 82 height 23
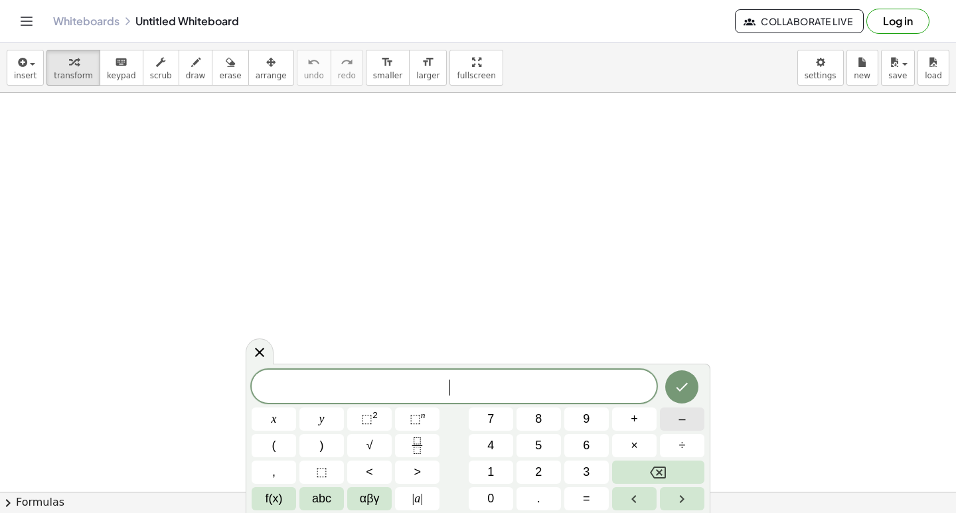
click at [694, 415] on button "–" at bounding box center [682, 419] width 44 height 23
click at [273, 414] on span "x" at bounding box center [273, 419] width 5 height 18
click at [636, 413] on span "+" at bounding box center [634, 419] width 7 height 18
click at [491, 411] on span "7" at bounding box center [490, 419] width 7 height 18
click at [414, 477] on span ">" at bounding box center [417, 472] width 7 height 18
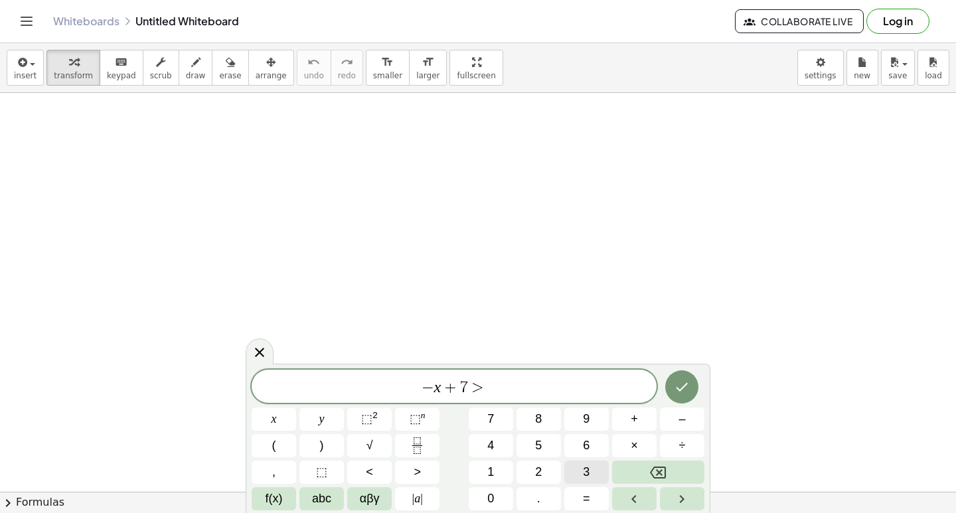
click at [581, 471] on button "3" at bounding box center [586, 472] width 44 height 23
click at [686, 384] on icon "Done" at bounding box center [682, 387] width 16 height 16
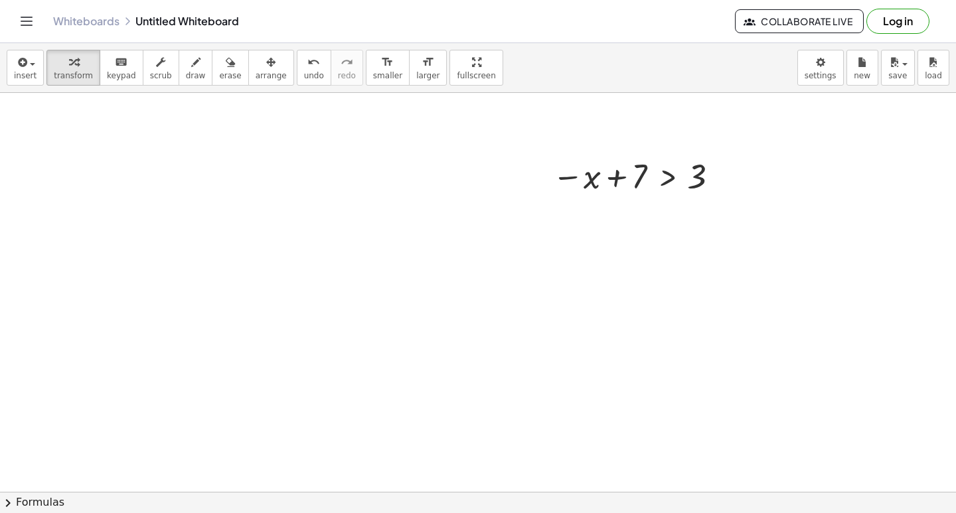
scroll to position [133, 0]
drag, startPoint x: 614, startPoint y: 171, endPoint x: 718, endPoint y: 183, distance: 104.8
click at [718, 211] on div "+ 7 − x + 7 > 3" at bounding box center [478, 402] width 956 height 884
click at [726, 221] on div at bounding box center [664, 218] width 237 height 45
click at [627, 269] on div at bounding box center [664, 264] width 237 height 44
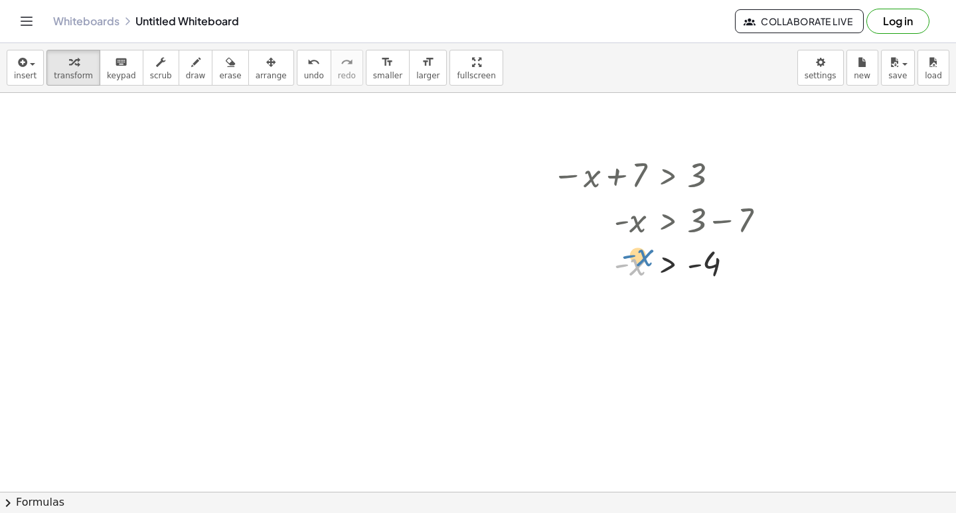
click at [629, 260] on div at bounding box center [664, 264] width 237 height 44
drag, startPoint x: 625, startPoint y: 263, endPoint x: 699, endPoint y: 265, distance: 73.7
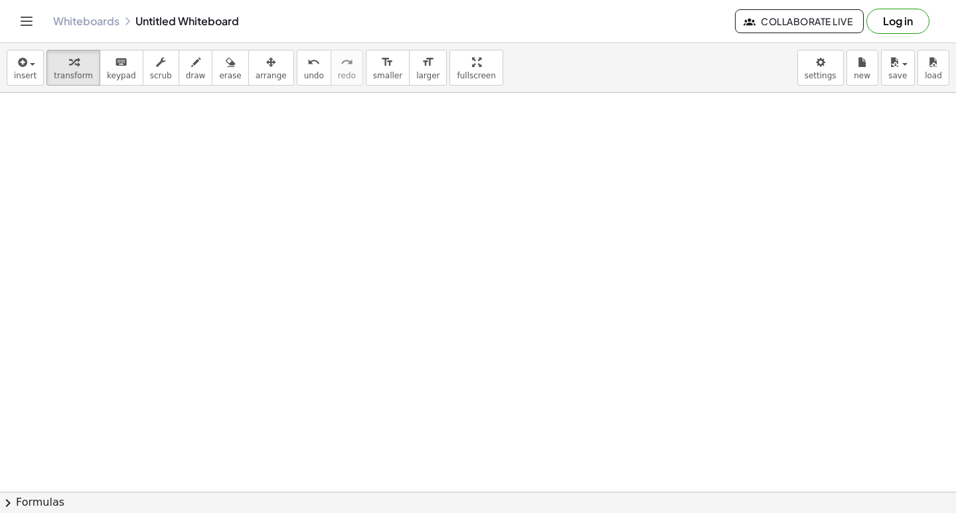
scroll to position [485, 0]
click at [656, 254] on div at bounding box center [478, 206] width 956 height 1197
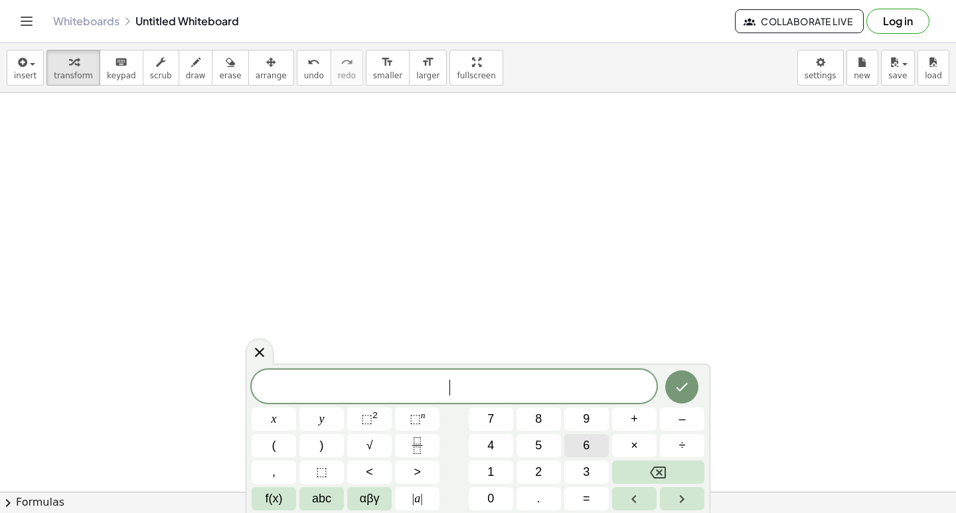
click at [578, 441] on button "6" at bounding box center [586, 445] width 44 height 23
click at [272, 412] on span "x" at bounding box center [273, 419] width 5 height 18
click at [638, 421] on button "+" at bounding box center [634, 419] width 44 height 23
click at [553, 471] on button "2" at bounding box center [538, 472] width 44 height 23
click at [538, 444] on span "5" at bounding box center [538, 446] width 7 height 18
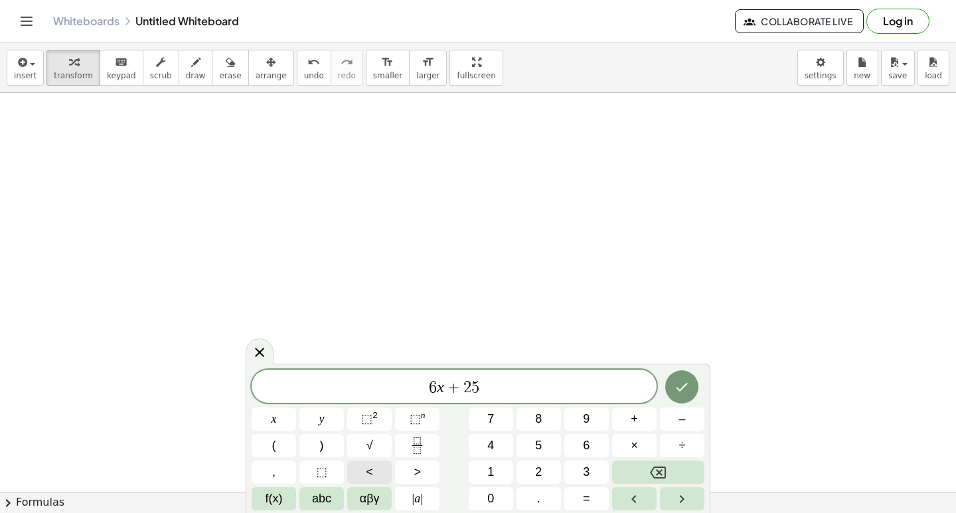
click at [356, 467] on button "<" at bounding box center [369, 472] width 44 height 23
click at [594, 498] on button "=" at bounding box center [586, 498] width 44 height 23
click at [672, 414] on button "–" at bounding box center [682, 419] width 44 height 23
click at [494, 475] on button "1" at bounding box center [491, 472] width 44 height 23
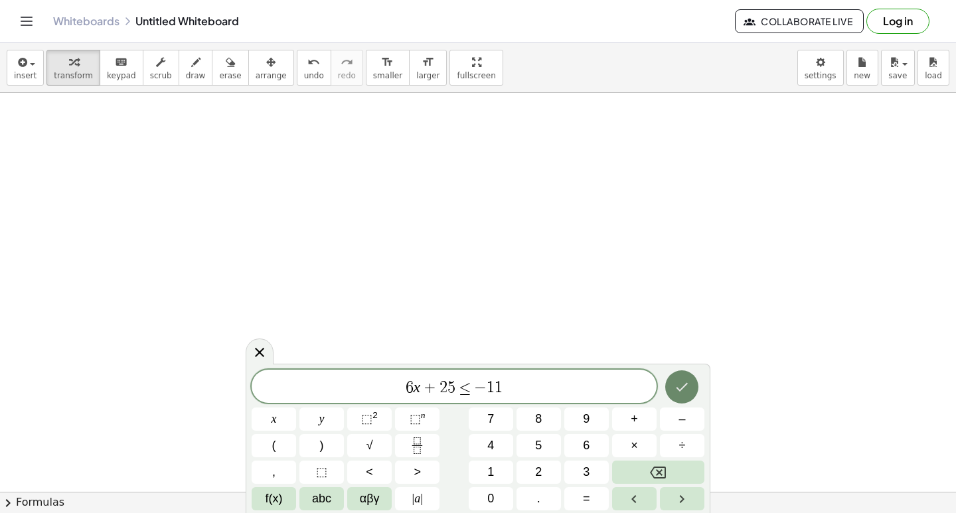
click at [693, 386] on button "Done" at bounding box center [681, 386] width 33 height 33
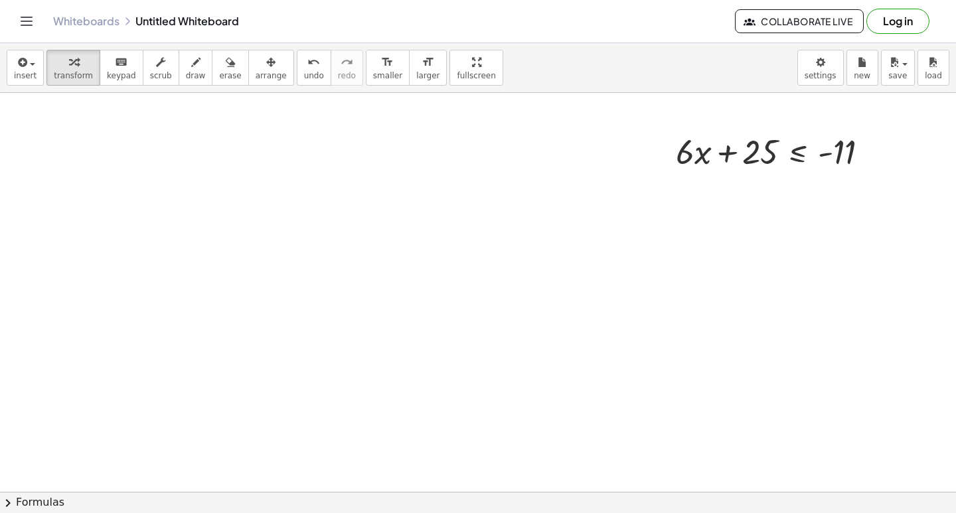
scroll to position [618, 0]
drag, startPoint x: 727, startPoint y: 144, endPoint x: 856, endPoint y: 143, distance: 129.4
click at [844, 142] on div at bounding box center [777, 146] width 217 height 45
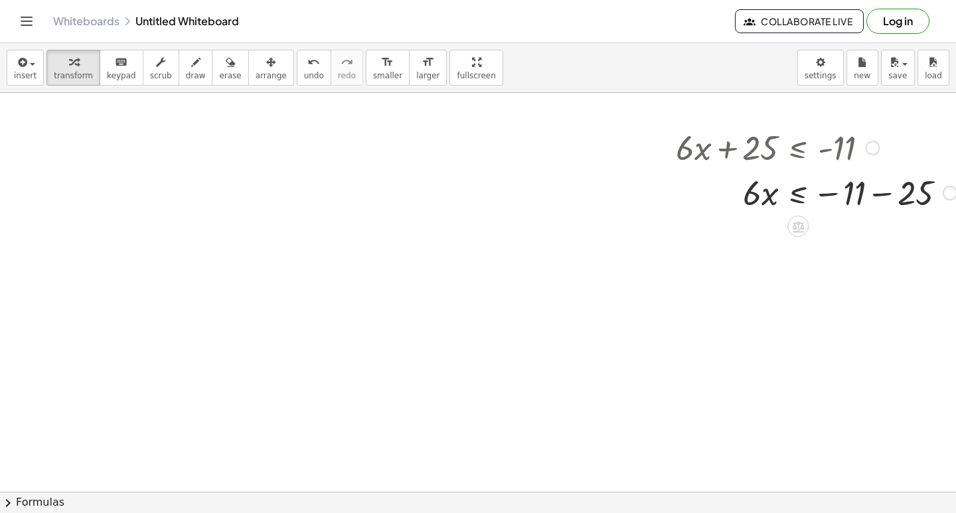
click at [884, 195] on div at bounding box center [816, 191] width 294 height 45
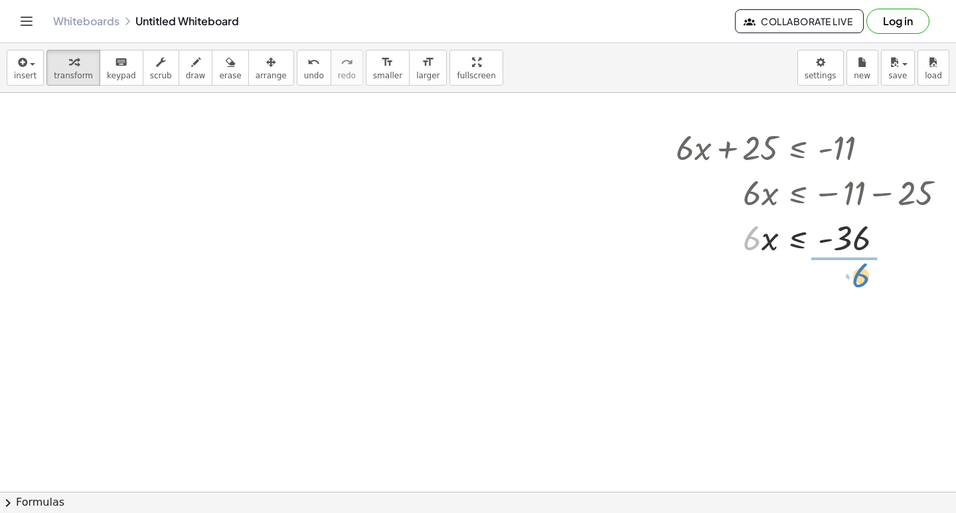
drag, startPoint x: 750, startPoint y: 242, endPoint x: 859, endPoint y: 279, distance: 115.0
click at [861, 291] on div at bounding box center [816, 293] width 294 height 66
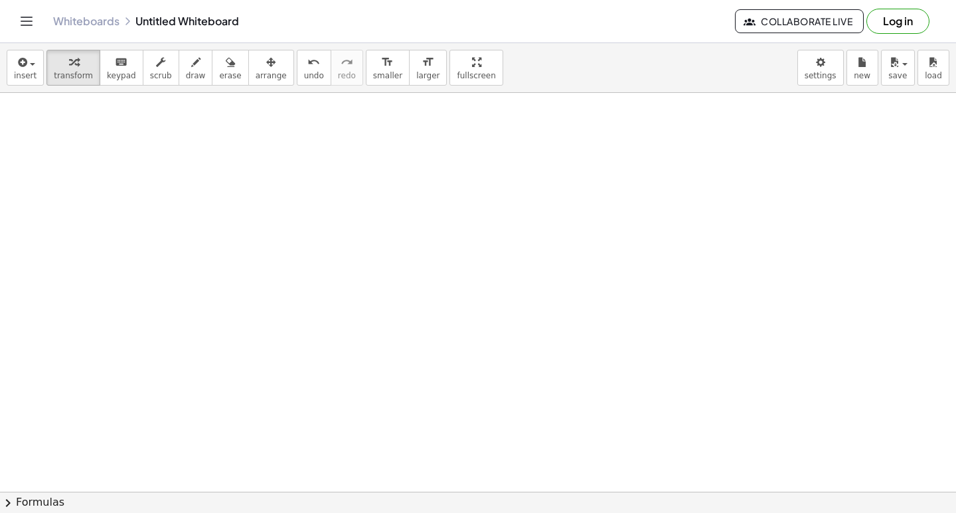
scroll to position [1007, 0]
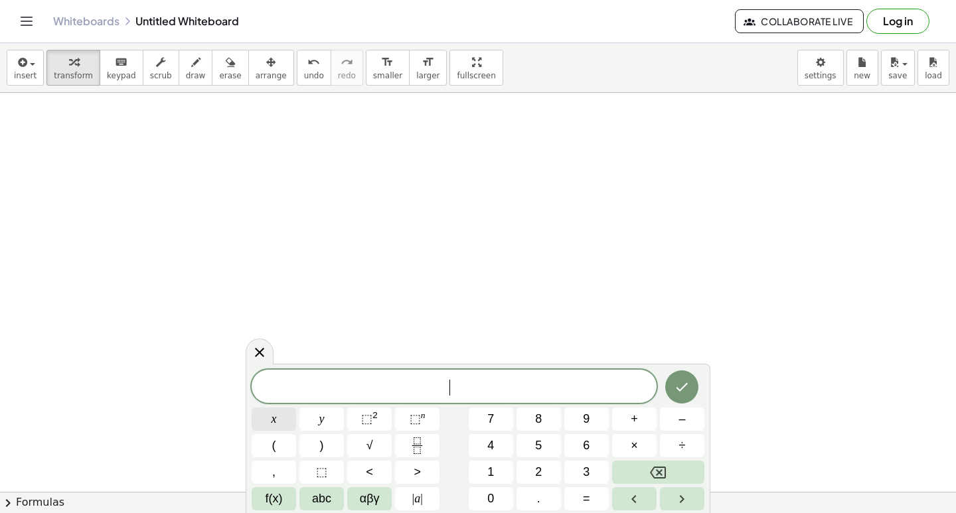
click at [287, 416] on button "x" at bounding box center [274, 419] width 44 height 23
click at [370, 421] on span "⬚" at bounding box center [366, 418] width 11 height 13
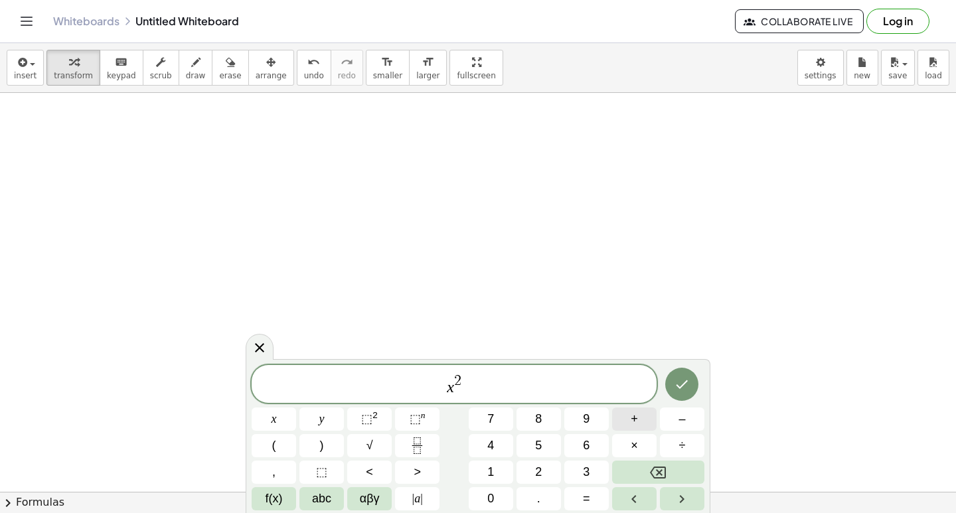
click at [631, 418] on span "+" at bounding box center [634, 419] width 7 height 18
click at [488, 419] on span "7" at bounding box center [490, 419] width 7 height 18
click at [269, 415] on button "x" at bounding box center [274, 419] width 44 height 23
click at [635, 411] on span "+" at bounding box center [634, 419] width 7 height 18
click at [492, 468] on span "1" at bounding box center [490, 472] width 7 height 18
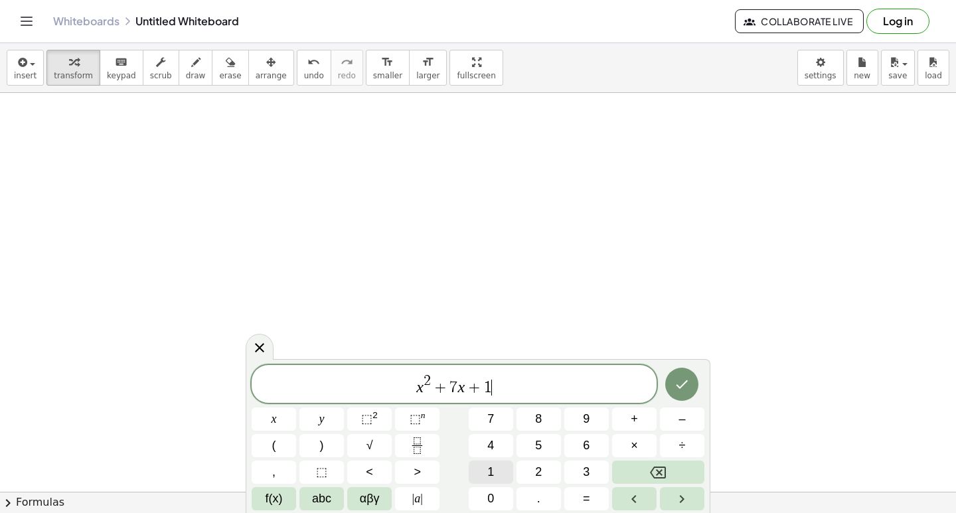
click at [492, 468] on span "1" at bounding box center [490, 472] width 7 height 18
click at [408, 469] on button ">" at bounding box center [417, 472] width 44 height 23
click at [581, 496] on button "=" at bounding box center [586, 498] width 44 height 23
click at [489, 497] on span "0" at bounding box center [490, 499] width 7 height 18
click at [688, 384] on icon "Done" at bounding box center [682, 384] width 16 height 16
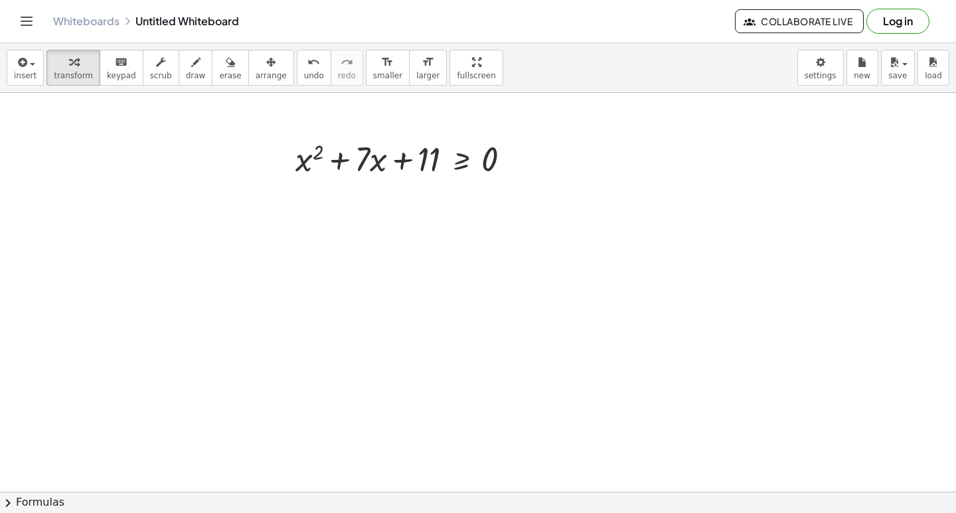
scroll to position [1140, 0]
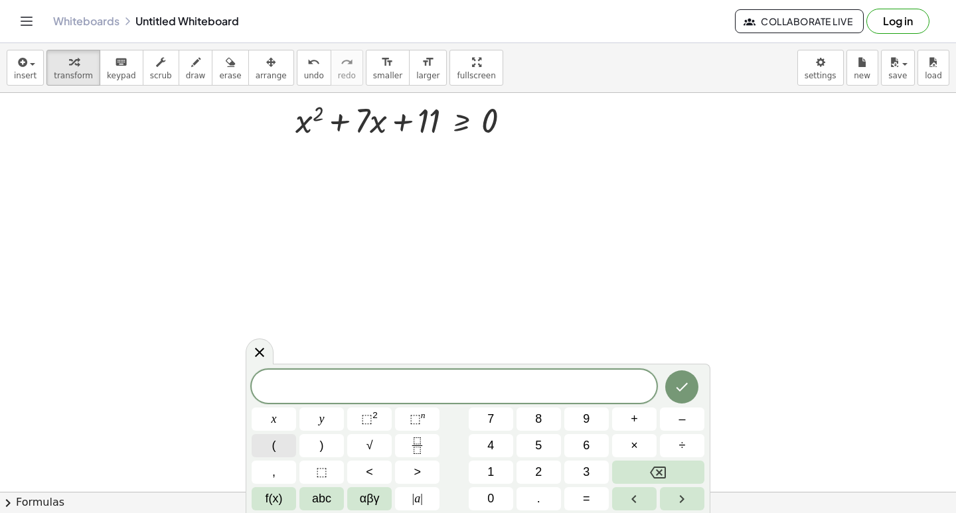
click at [273, 445] on span "(" at bounding box center [274, 446] width 4 height 18
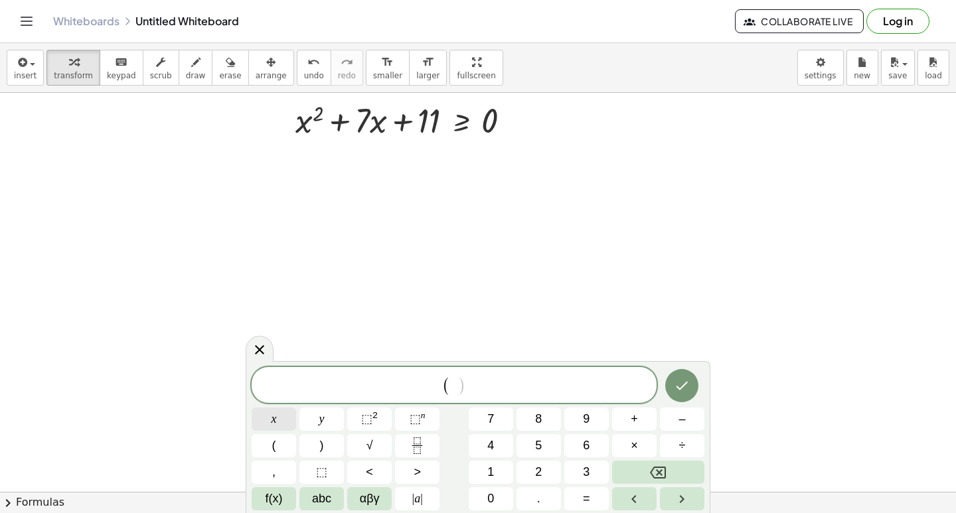
click at [262, 411] on button "x" at bounding box center [274, 419] width 44 height 23
click at [627, 416] on button "+" at bounding box center [634, 419] width 44 height 23
click at [694, 465] on button "Backspace" at bounding box center [658, 472] width 92 height 23
click at [694, 467] on button "Backspace" at bounding box center [658, 472] width 92 height 23
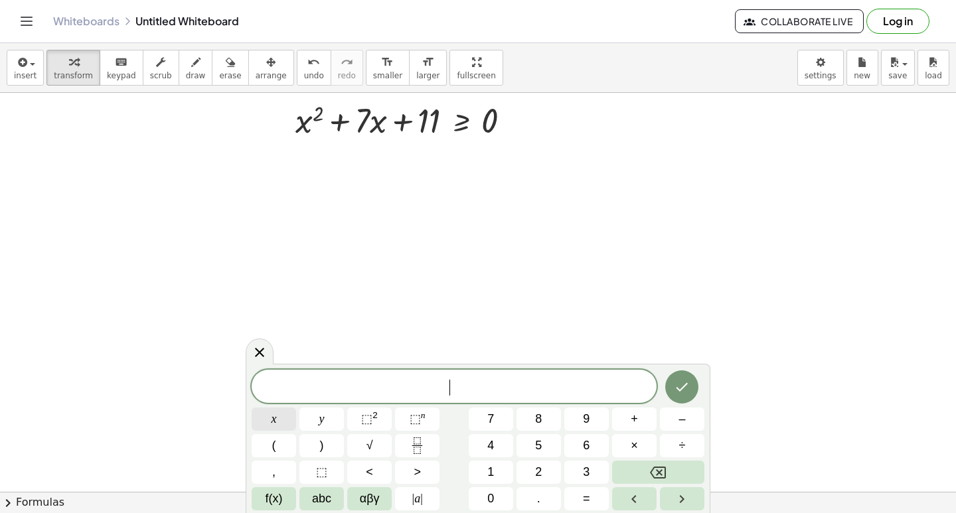
click at [280, 417] on button "x" at bounding box center [274, 419] width 44 height 23
click at [381, 419] on button "⬚ 2" at bounding box center [369, 419] width 44 height 23
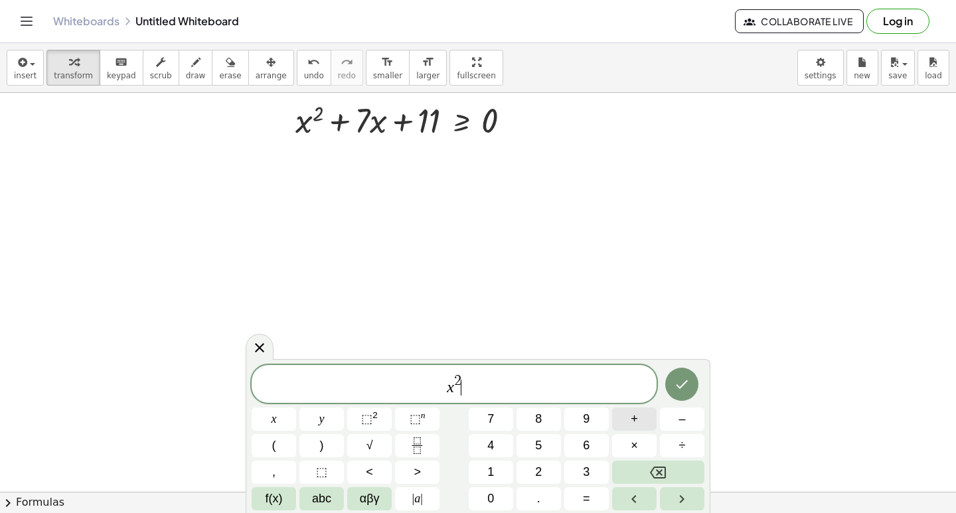
click at [646, 416] on button "+" at bounding box center [634, 419] width 44 height 23
click at [491, 417] on span "7" at bounding box center [490, 419] width 7 height 18
click at [280, 412] on button "x" at bounding box center [274, 419] width 44 height 23
click at [623, 417] on button "+" at bounding box center [634, 419] width 44 height 23
click at [482, 469] on button "1" at bounding box center [491, 472] width 44 height 23
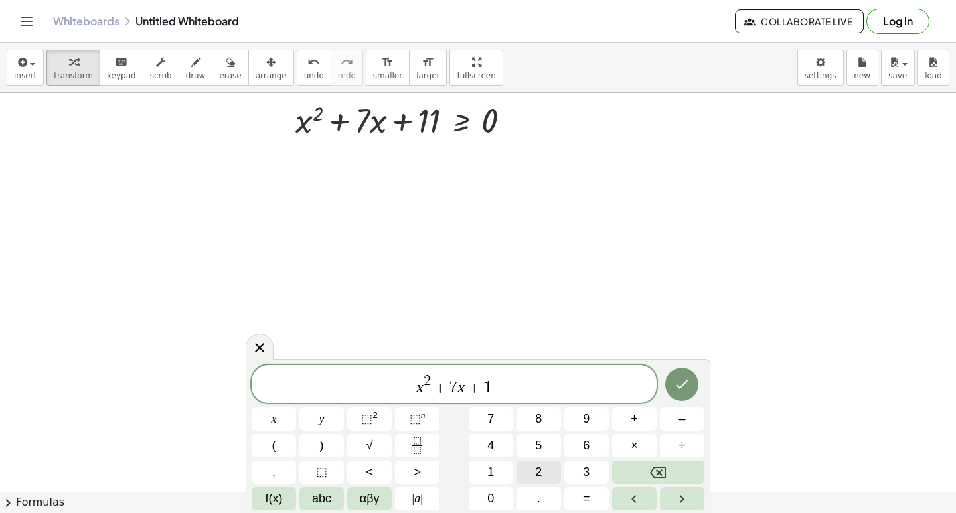
click at [528, 471] on button "2" at bounding box center [538, 472] width 44 height 23
click at [372, 468] on span "<" at bounding box center [369, 472] width 7 height 18
click at [582, 496] on button "=" at bounding box center [586, 498] width 44 height 23
click at [500, 490] on button "0" at bounding box center [491, 498] width 44 height 23
click at [682, 380] on icon "Done" at bounding box center [682, 384] width 16 height 16
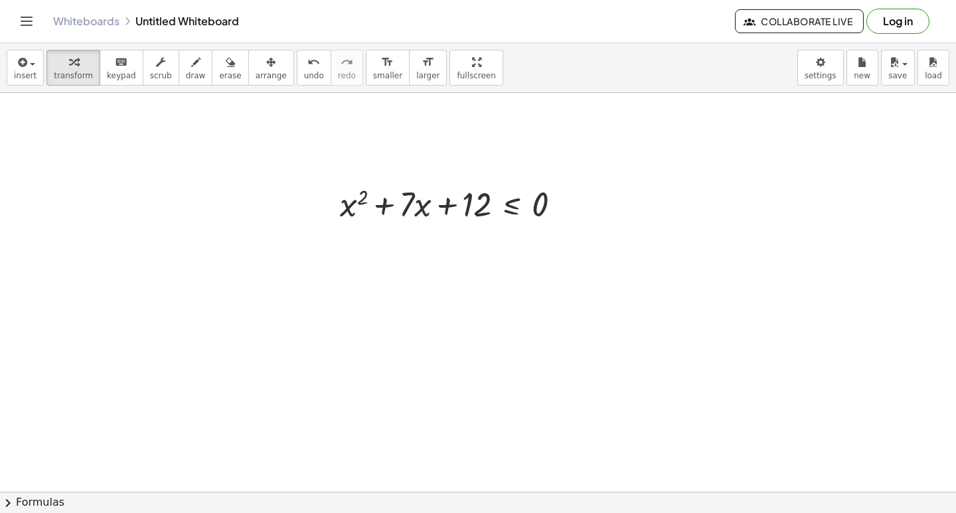
scroll to position [1273, 0]
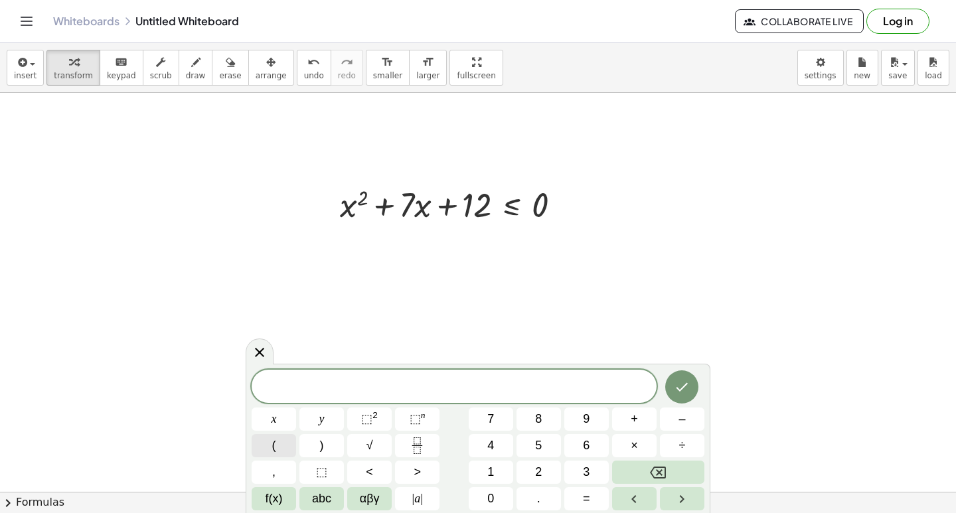
click at [279, 442] on button "(" at bounding box center [274, 445] width 44 height 23
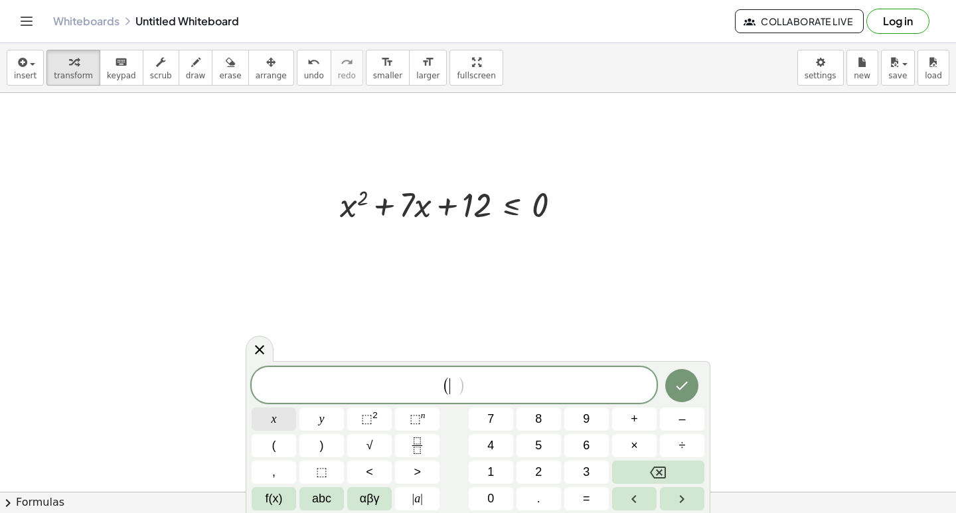
click at [275, 412] on span "x" at bounding box center [273, 419] width 5 height 18
click at [629, 416] on button "+" at bounding box center [634, 419] width 44 height 23
click at [499, 446] on button "4" at bounding box center [491, 445] width 44 height 23
click at [320, 454] on span ")" at bounding box center [322, 446] width 4 height 18
click at [266, 443] on button "(" at bounding box center [274, 445] width 44 height 23
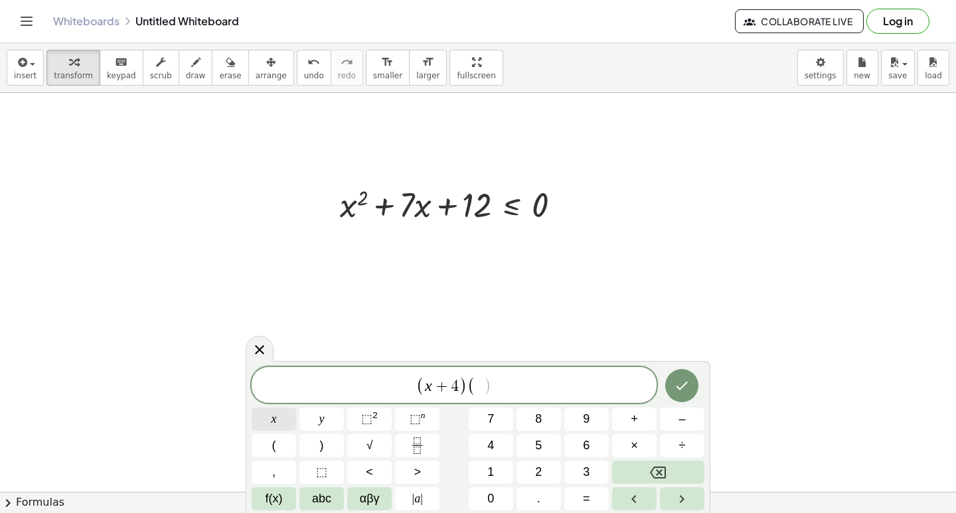
click at [269, 422] on button "x" at bounding box center [274, 419] width 44 height 23
click at [627, 413] on button "+" at bounding box center [634, 419] width 44 height 23
click at [594, 468] on button "3" at bounding box center [586, 472] width 44 height 23
click at [328, 443] on button ")" at bounding box center [321, 445] width 44 height 23
click at [684, 378] on icon "Done" at bounding box center [682, 386] width 16 height 16
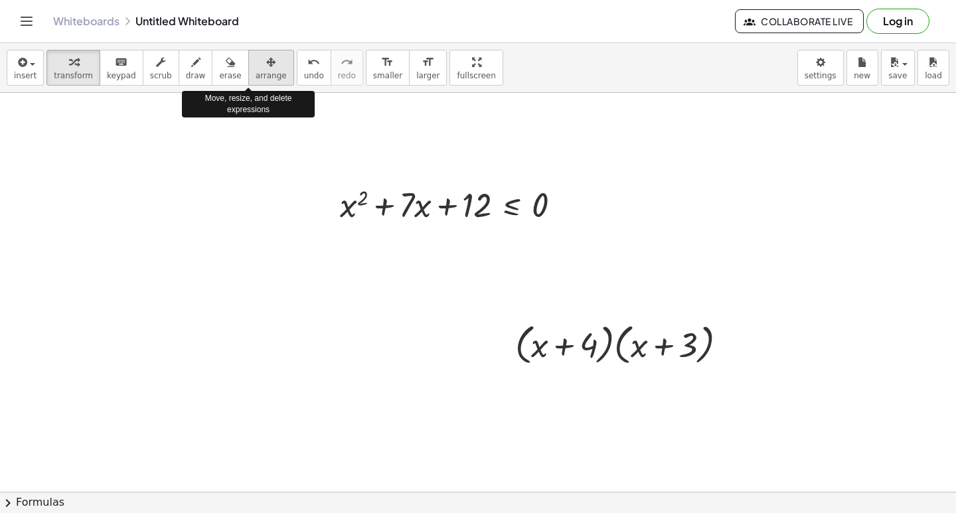
click at [256, 75] on span "arrange" at bounding box center [271, 75] width 31 height 9
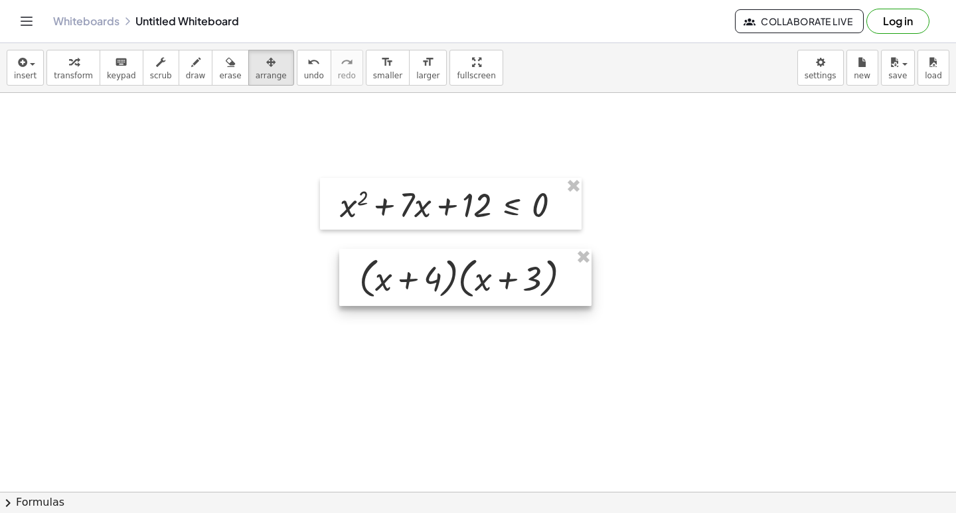
drag, startPoint x: 571, startPoint y: 339, endPoint x: 416, endPoint y: 265, distance: 172.2
click at [416, 271] on div at bounding box center [465, 277] width 252 height 57
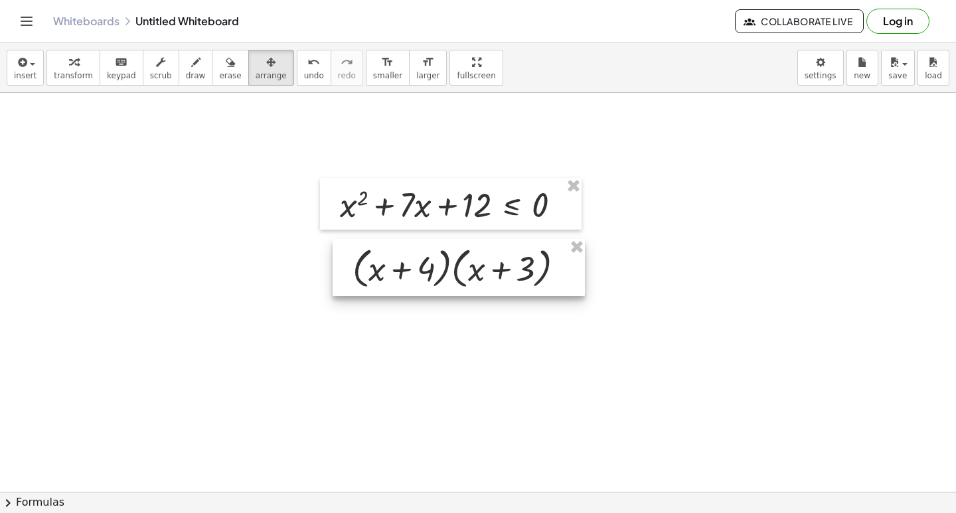
drag, startPoint x: 413, startPoint y: 263, endPoint x: 406, endPoint y: 254, distance: 11.4
click at [406, 254] on div at bounding box center [459, 267] width 252 height 57
click at [61, 70] on button "transform" at bounding box center [73, 68] width 54 height 36
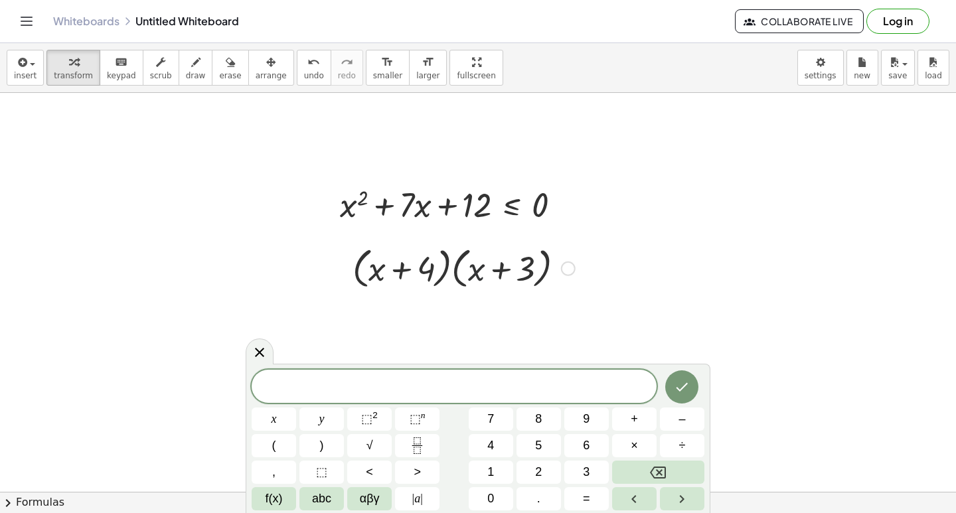
click at [480, 269] on div at bounding box center [464, 267] width 236 height 50
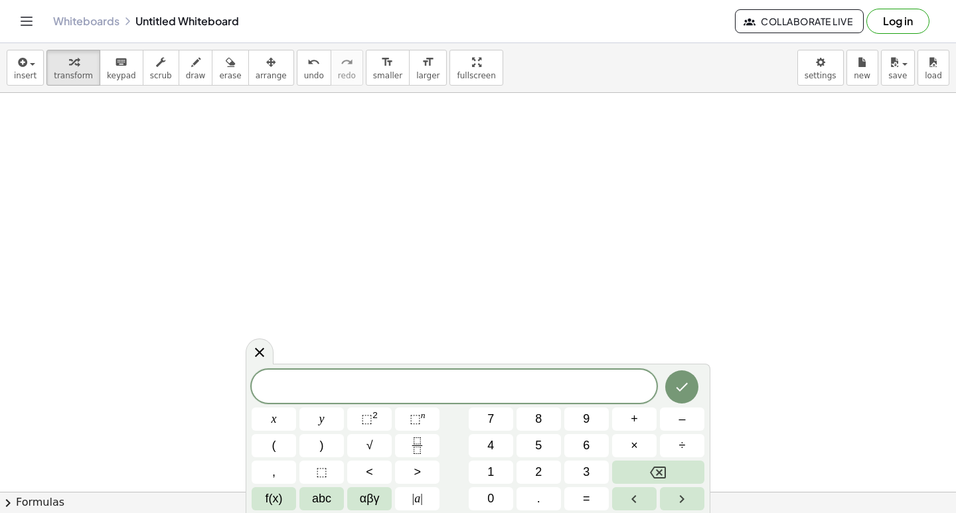
scroll to position [1672, 0]
click at [287, 422] on button "x" at bounding box center [274, 419] width 44 height 23
click at [386, 417] on button "⬚ 2" at bounding box center [369, 419] width 44 height 23
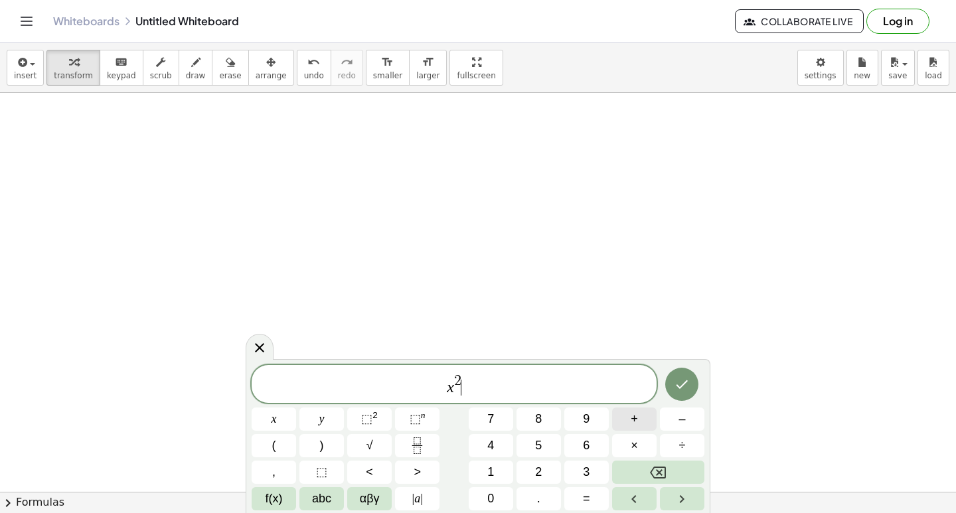
click at [642, 423] on button "+" at bounding box center [634, 419] width 44 height 23
click at [492, 423] on span "7" at bounding box center [490, 419] width 7 height 18
click at [264, 419] on button "x" at bounding box center [274, 419] width 44 height 23
click at [650, 416] on button "+" at bounding box center [634, 419] width 44 height 23
click at [490, 477] on span "1" at bounding box center [490, 472] width 7 height 18
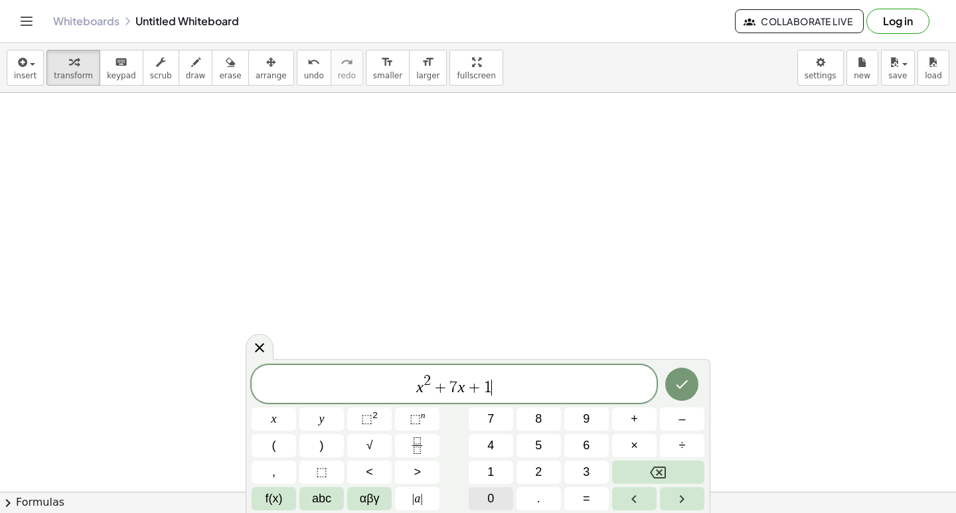
click at [497, 500] on button "0" at bounding box center [491, 498] width 44 height 23
click at [420, 473] on span ">" at bounding box center [417, 472] width 7 height 18
click at [501, 494] on button "0" at bounding box center [491, 498] width 44 height 23
click at [680, 379] on icon "Done" at bounding box center [682, 384] width 16 height 16
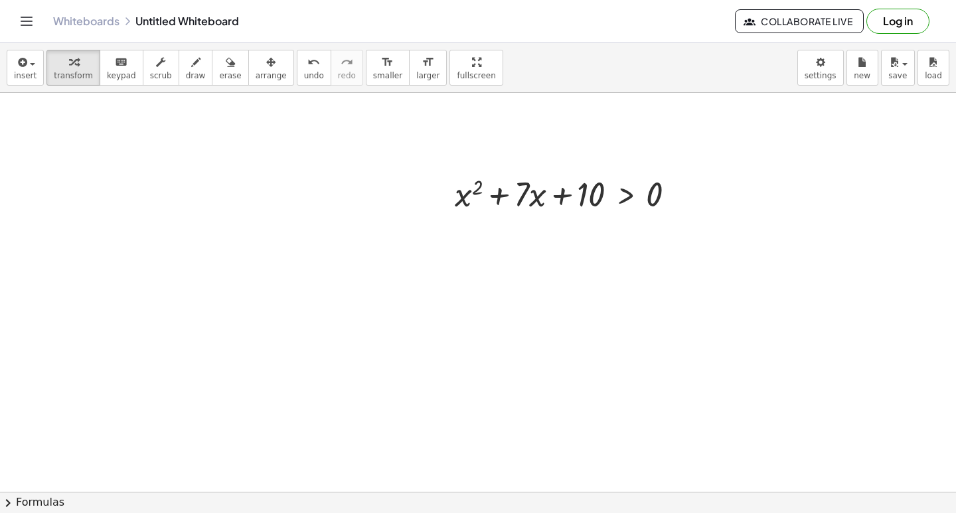
scroll to position [1539, 0]
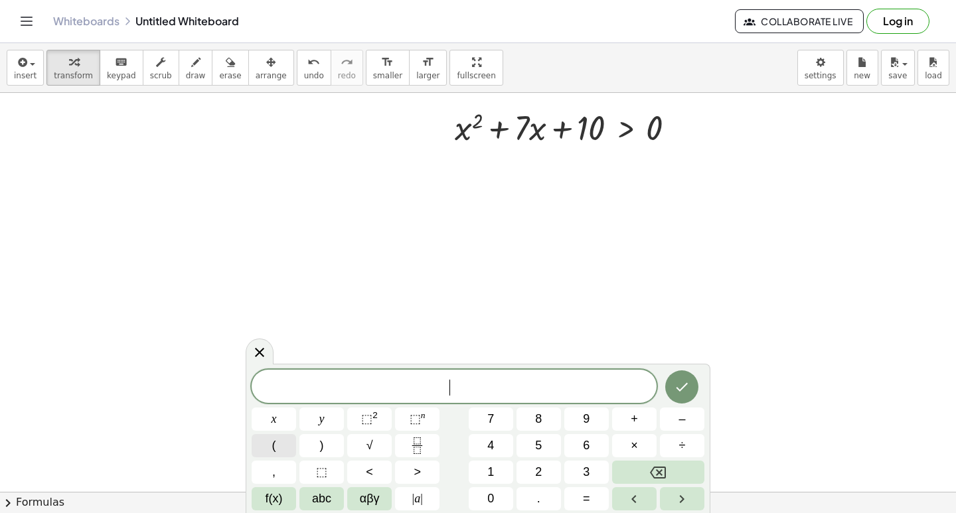
click at [264, 437] on button "(" at bounding box center [274, 445] width 44 height 23
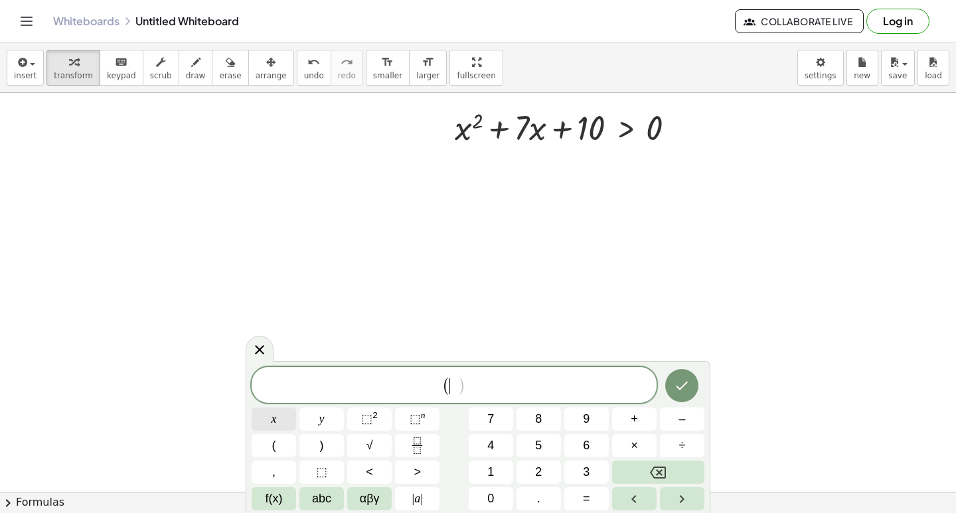
click at [279, 416] on button "x" at bounding box center [274, 419] width 44 height 23
click at [639, 413] on button "+" at bounding box center [634, 419] width 44 height 23
click at [532, 443] on button "5" at bounding box center [538, 445] width 44 height 23
click at [325, 444] on button ")" at bounding box center [321, 445] width 44 height 23
click at [270, 434] on button "(" at bounding box center [274, 445] width 44 height 23
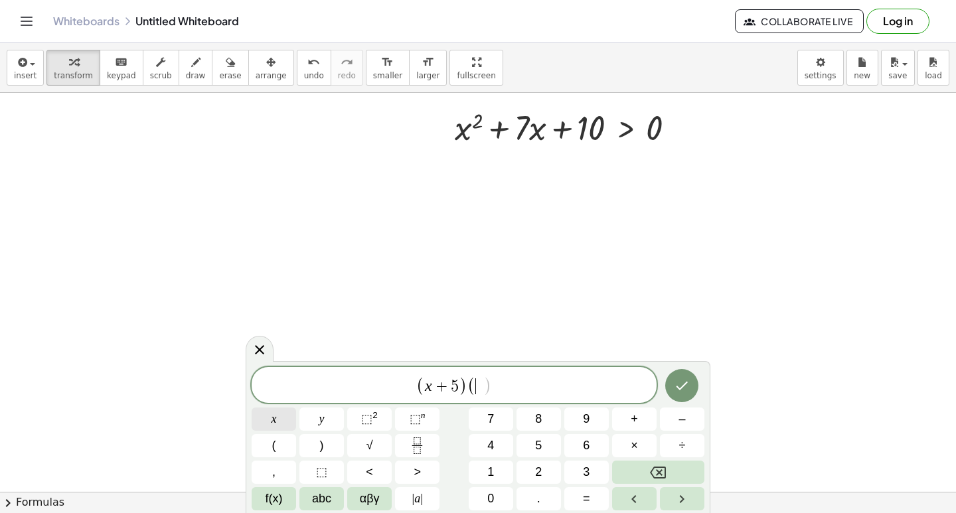
click at [287, 414] on button "x" at bounding box center [274, 419] width 44 height 23
click at [625, 417] on button "+" at bounding box center [634, 419] width 44 height 23
click at [533, 468] on button "2" at bounding box center [538, 472] width 44 height 23
click at [317, 438] on button ")" at bounding box center [321, 445] width 44 height 23
click at [421, 475] on button ">" at bounding box center [417, 472] width 44 height 23
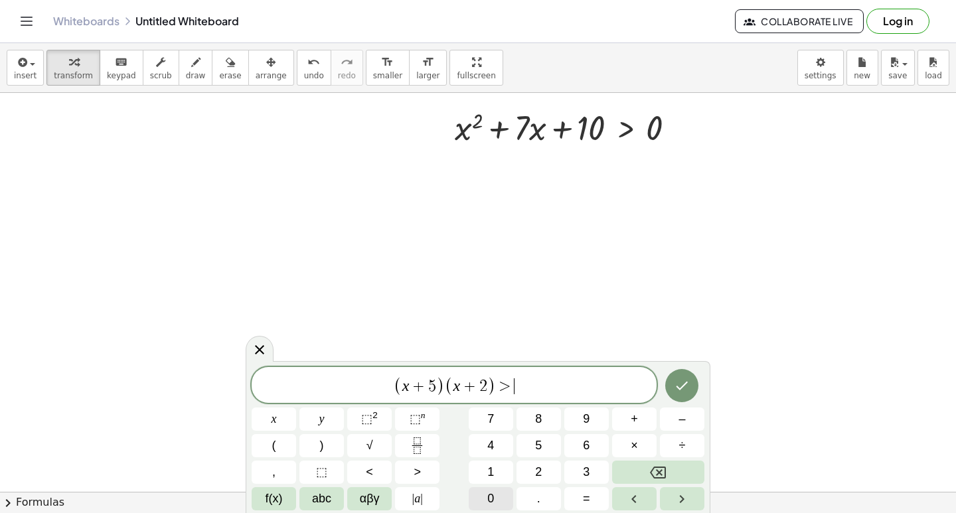
click at [489, 498] on span "0" at bounding box center [490, 499] width 7 height 18
click at [676, 385] on icon "Done" at bounding box center [682, 386] width 16 height 16
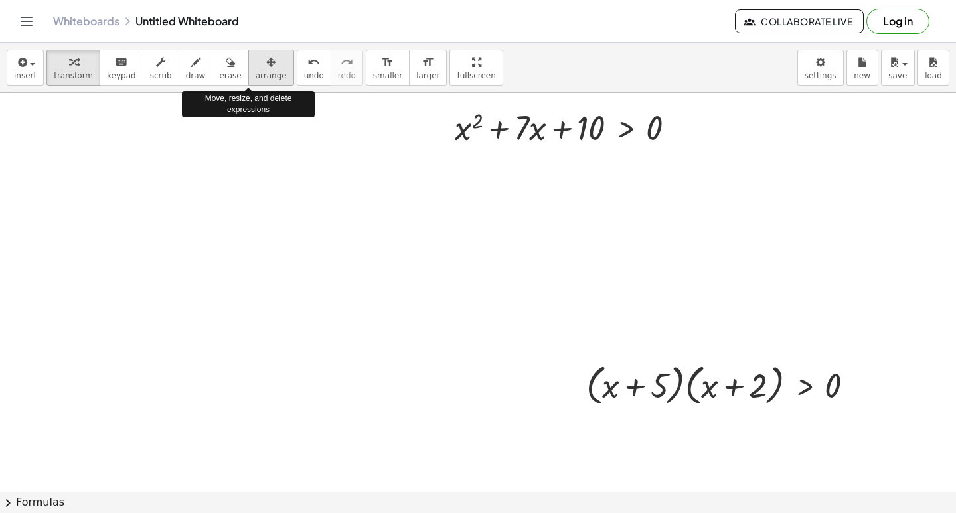
click at [257, 78] on span "arrange" at bounding box center [271, 75] width 31 height 9
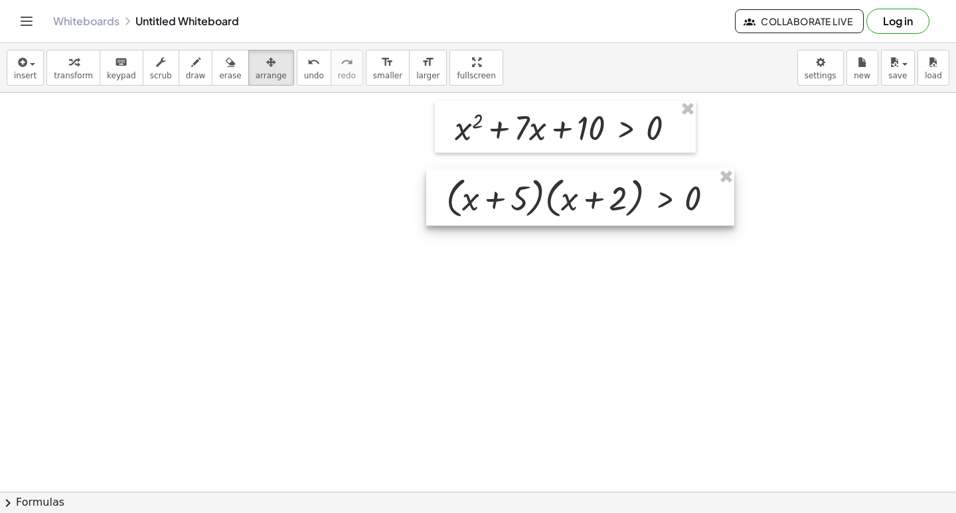
drag, startPoint x: 652, startPoint y: 384, endPoint x: 512, endPoint y: 196, distance: 233.8
click at [512, 196] on div at bounding box center [580, 197] width 308 height 57
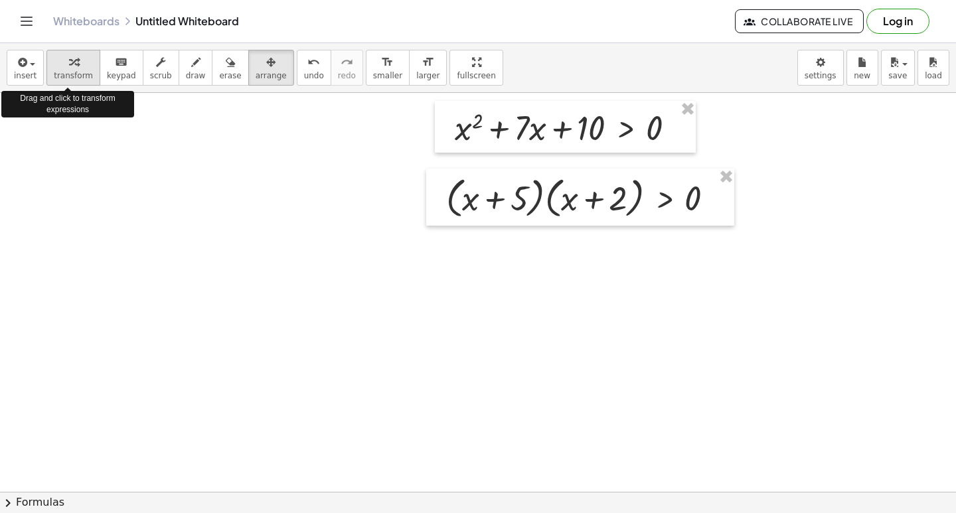
click at [55, 73] on span "transform" at bounding box center [73, 75] width 39 height 9
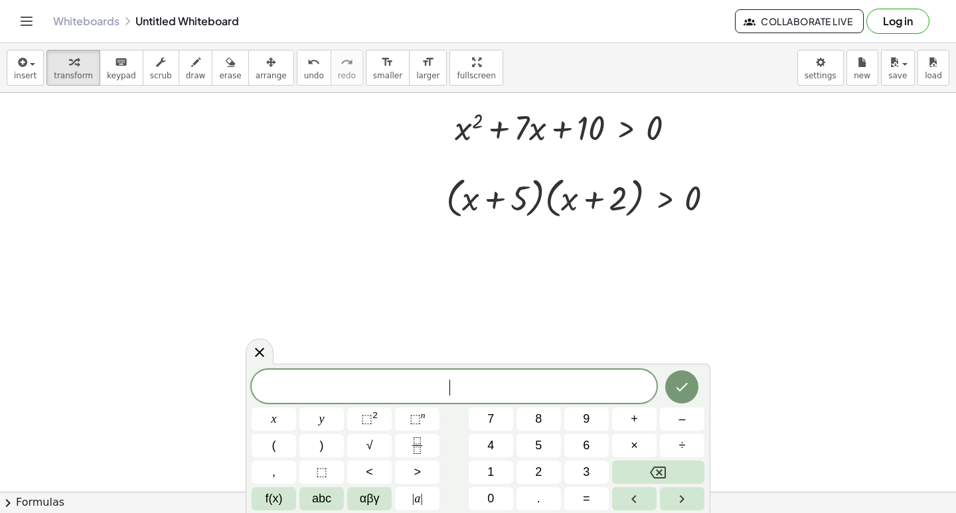
scroll to position [1606, 0]
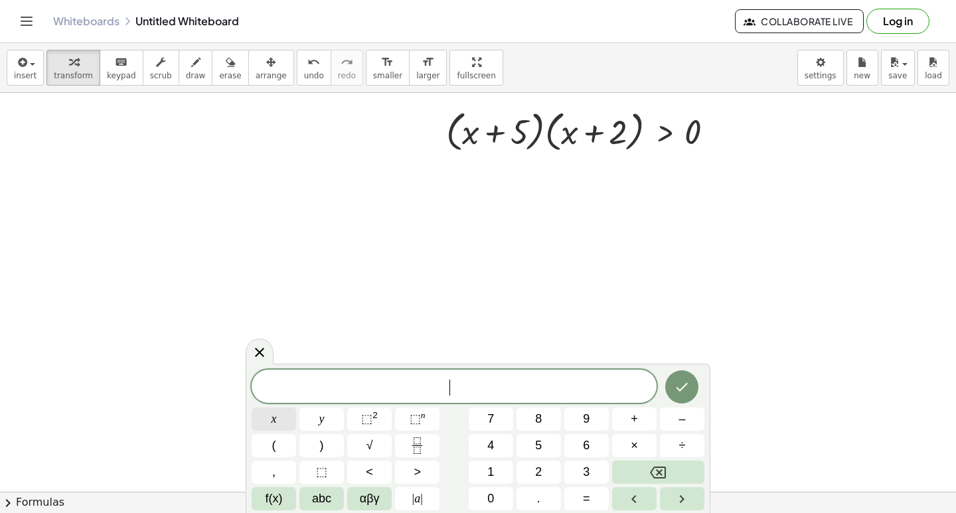
click at [269, 412] on button "x" at bounding box center [274, 419] width 44 height 23
click at [378, 411] on button "⬚ 2" at bounding box center [369, 419] width 44 height 23
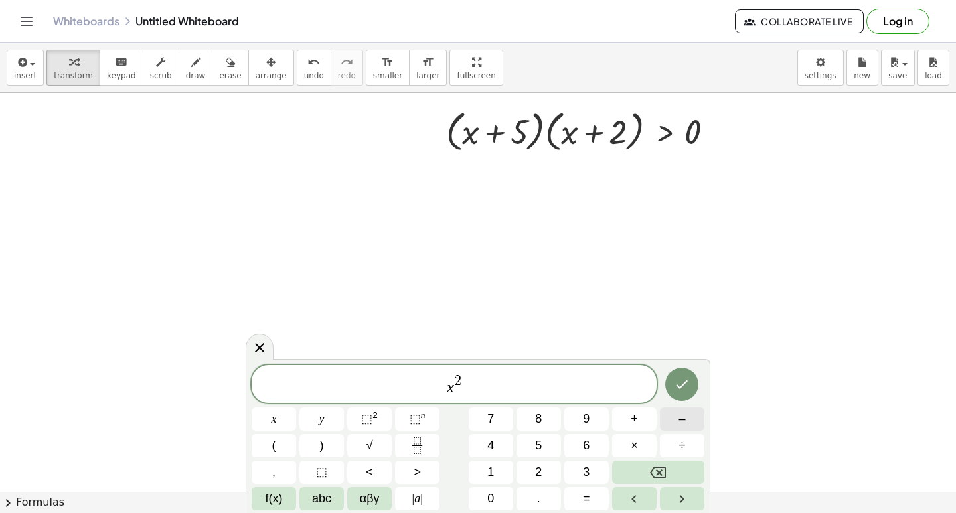
click at [684, 415] on span "–" at bounding box center [681, 419] width 7 height 18
click at [281, 418] on button "x" at bounding box center [274, 419] width 44 height 23
click at [640, 471] on button "Backspace" at bounding box center [658, 472] width 92 height 23
click at [577, 416] on button "9" at bounding box center [586, 419] width 44 height 23
click at [267, 417] on button "x" at bounding box center [274, 419] width 44 height 23
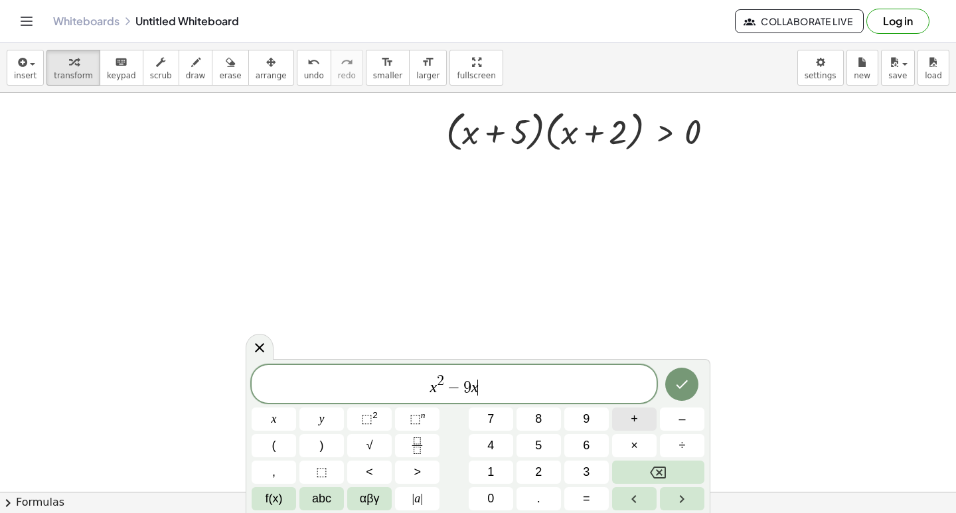
click at [622, 414] on button "+" at bounding box center [634, 419] width 44 height 23
click at [496, 465] on button "1" at bounding box center [491, 472] width 44 height 23
click at [484, 434] on button "4" at bounding box center [491, 445] width 44 height 23
click at [388, 467] on button "<" at bounding box center [369, 472] width 44 height 23
click at [588, 503] on span "=" at bounding box center [586, 499] width 7 height 18
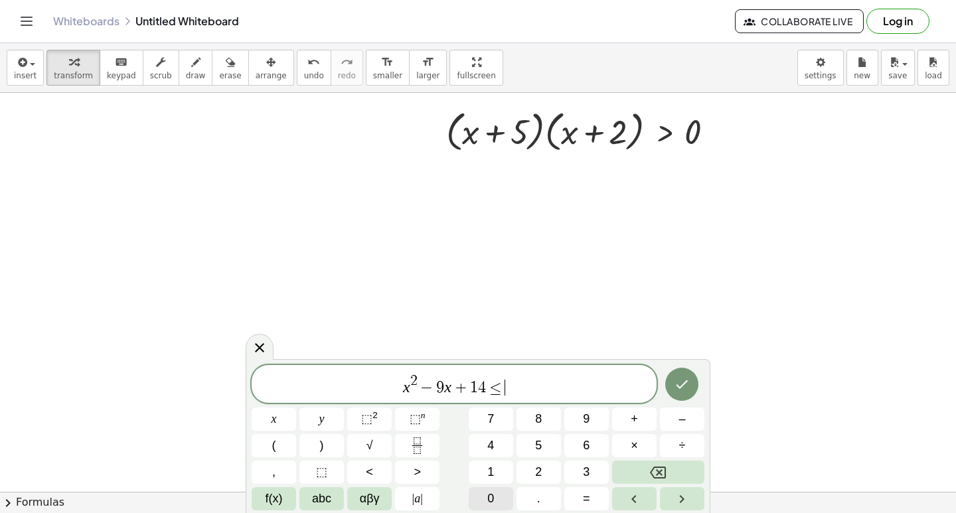
click at [503, 495] on button "0" at bounding box center [491, 498] width 44 height 23
click at [682, 386] on icon "Done" at bounding box center [682, 384] width 12 height 9
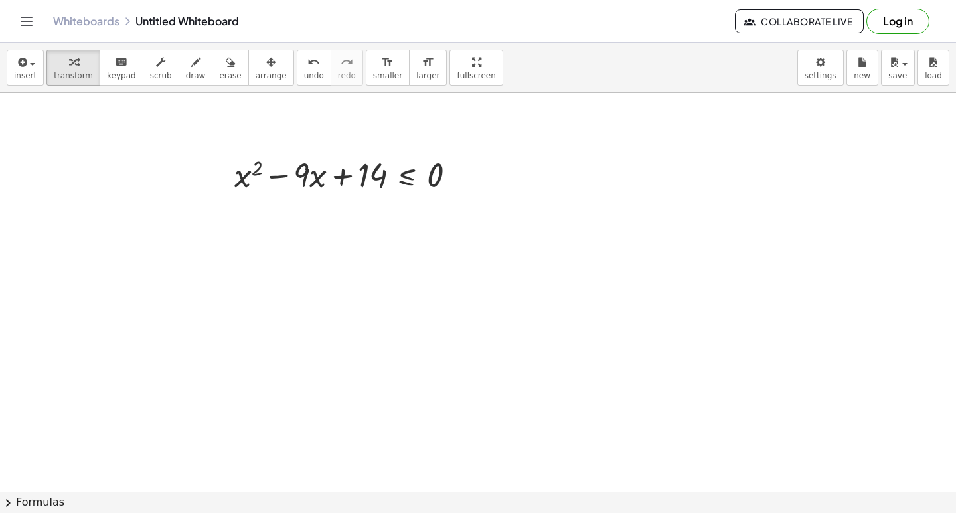
scroll to position [1738, 0]
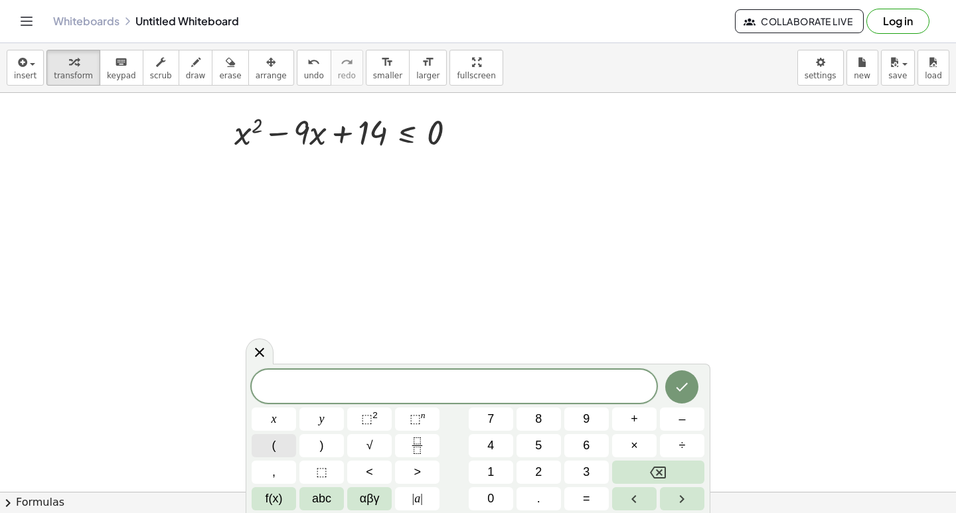
click at [278, 440] on button "(" at bounding box center [274, 445] width 44 height 23
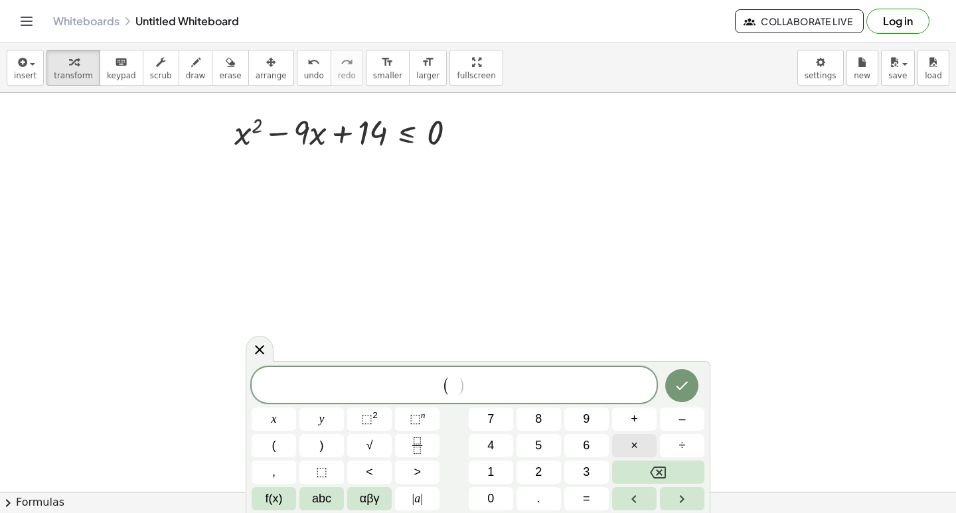
click at [625, 442] on button "×" at bounding box center [634, 445] width 44 height 23
click at [674, 415] on button "–" at bounding box center [682, 419] width 44 height 23
click at [635, 473] on button "Backspace" at bounding box center [658, 472] width 92 height 23
click at [271, 411] on span "x" at bounding box center [273, 419] width 5 height 18
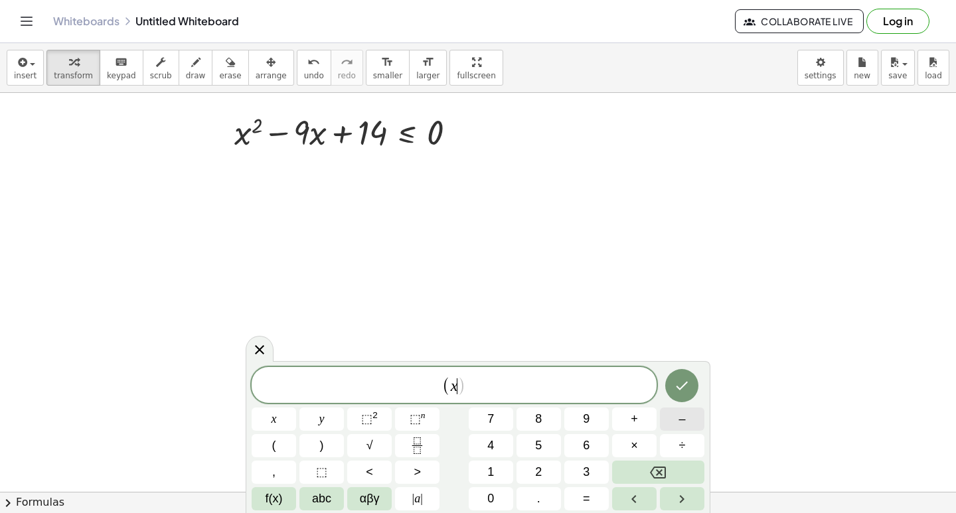
click at [672, 419] on button "–" at bounding box center [682, 419] width 44 height 23
click at [324, 446] on button ")" at bounding box center [321, 445] width 44 height 23
click at [284, 443] on button "(" at bounding box center [274, 445] width 44 height 23
click at [282, 413] on button "x" at bounding box center [274, 419] width 44 height 23
click at [681, 419] on span "–" at bounding box center [681, 419] width 7 height 18
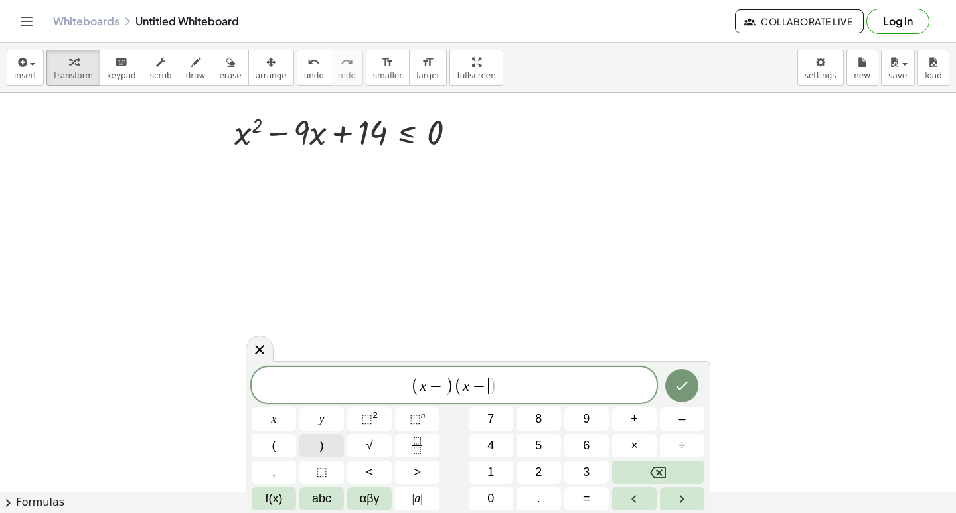
click at [272, 447] on span "(" at bounding box center [274, 446] width 4 height 18
click at [635, 464] on button "Backspace" at bounding box center [658, 472] width 92 height 23
click at [326, 447] on button ")" at bounding box center [321, 445] width 44 height 23
click at [443, 390] on span "−" at bounding box center [436, 386] width 19 height 16
click at [491, 413] on span "7" at bounding box center [490, 419] width 7 height 18
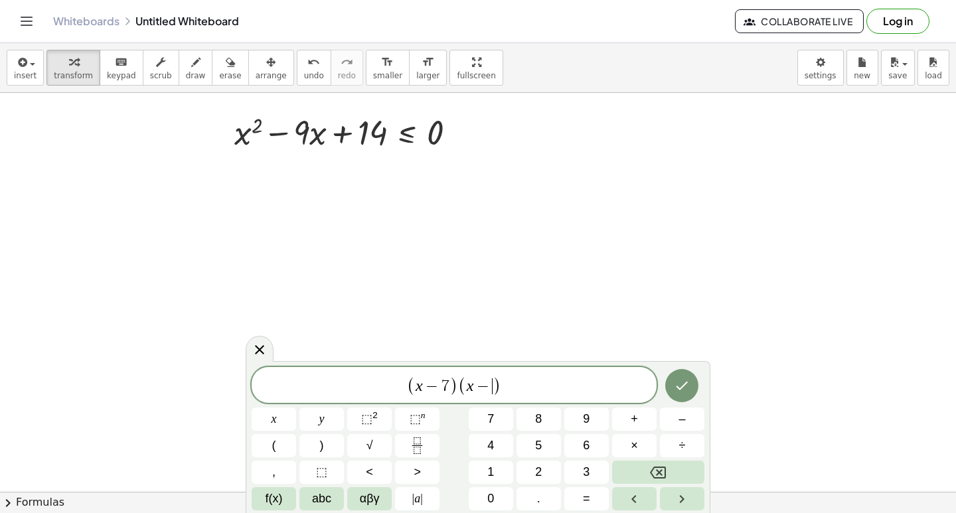
click at [493, 385] on span ")" at bounding box center [496, 385] width 9 height 19
click at [543, 463] on button "2" at bounding box center [538, 472] width 44 height 23
click at [369, 469] on span "<" at bounding box center [369, 472] width 7 height 18
click at [585, 497] on span "=" at bounding box center [586, 499] width 7 height 18
click at [490, 495] on span "0" at bounding box center [490, 499] width 7 height 18
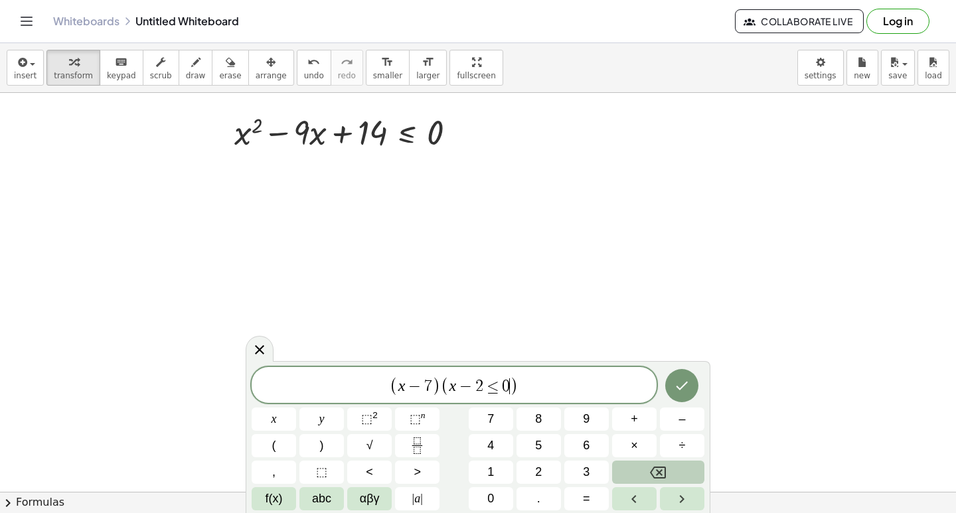
click at [647, 466] on button "Backspace" at bounding box center [658, 472] width 92 height 23
click at [647, 468] on button "Backspace" at bounding box center [658, 472] width 92 height 23
click at [637, 465] on button "Backspace" at bounding box center [658, 472] width 92 height 23
drag, startPoint x: 525, startPoint y: 379, endPoint x: 496, endPoint y: 406, distance: 39.0
click at [524, 378] on span "( x − 7 ) ( x − 2 ​ )" at bounding box center [454, 386] width 405 height 22
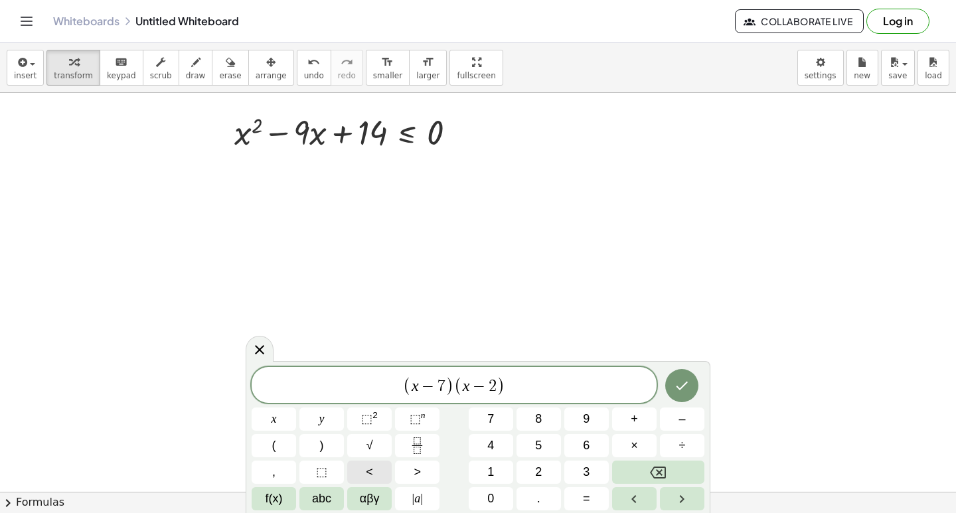
click at [384, 471] on button "<" at bounding box center [369, 472] width 44 height 23
click at [582, 501] on button "=" at bounding box center [586, 498] width 44 height 23
click at [479, 490] on button "0" at bounding box center [491, 498] width 44 height 23
click at [684, 382] on icon "Done" at bounding box center [682, 386] width 16 height 16
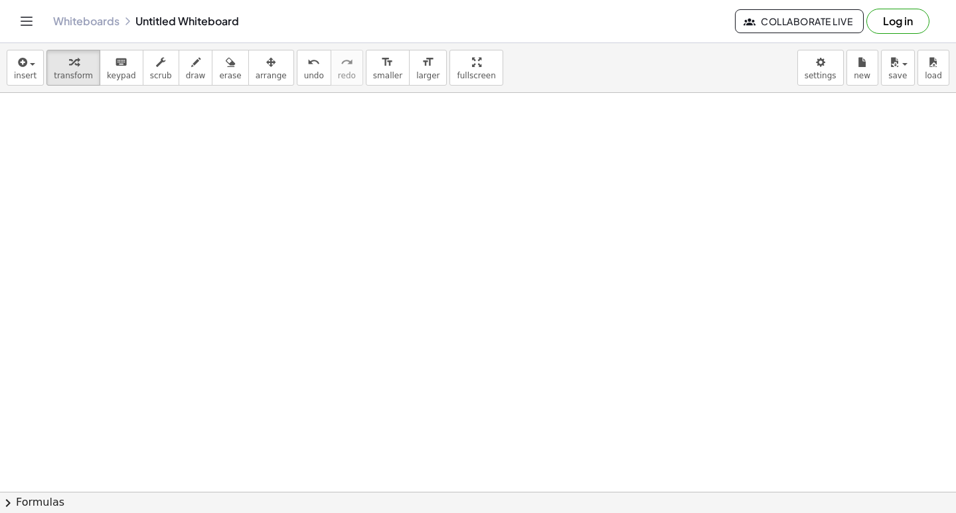
scroll to position [2204, 0]
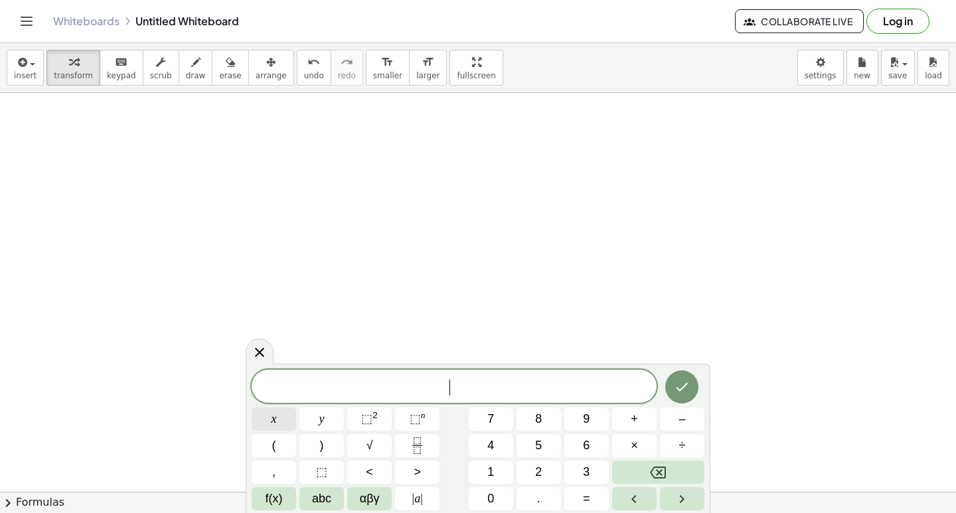
click at [272, 414] on span "x" at bounding box center [273, 419] width 5 height 18
click at [382, 418] on button "⬚ 2" at bounding box center [369, 419] width 44 height 23
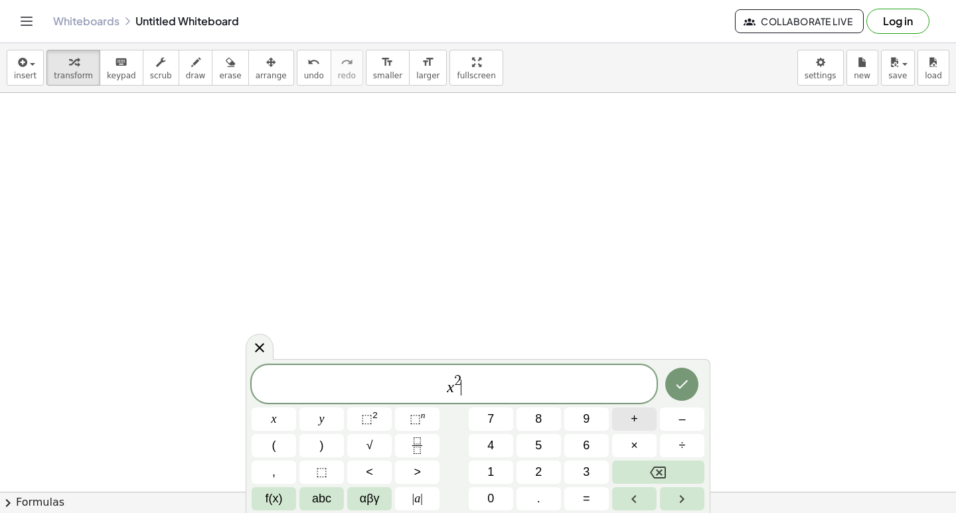
click at [625, 412] on button "+" at bounding box center [634, 419] width 44 height 23
click at [546, 476] on button "2" at bounding box center [538, 472] width 44 height 23
click at [273, 419] on span "x" at bounding box center [273, 419] width 5 height 18
click at [670, 413] on button "–" at bounding box center [682, 419] width 44 height 23
click at [494, 473] on button "1" at bounding box center [491, 472] width 44 height 23
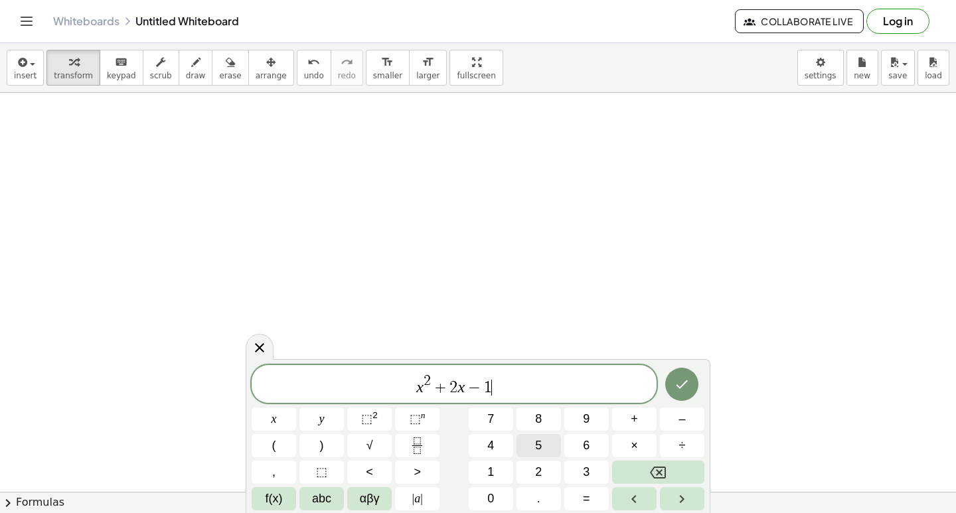
click at [538, 441] on span "5" at bounding box center [538, 446] width 7 height 18
click at [410, 473] on button ">" at bounding box center [417, 472] width 44 height 23
click at [494, 494] on button "0" at bounding box center [491, 498] width 44 height 23
click at [686, 380] on icon "Done" at bounding box center [682, 384] width 16 height 16
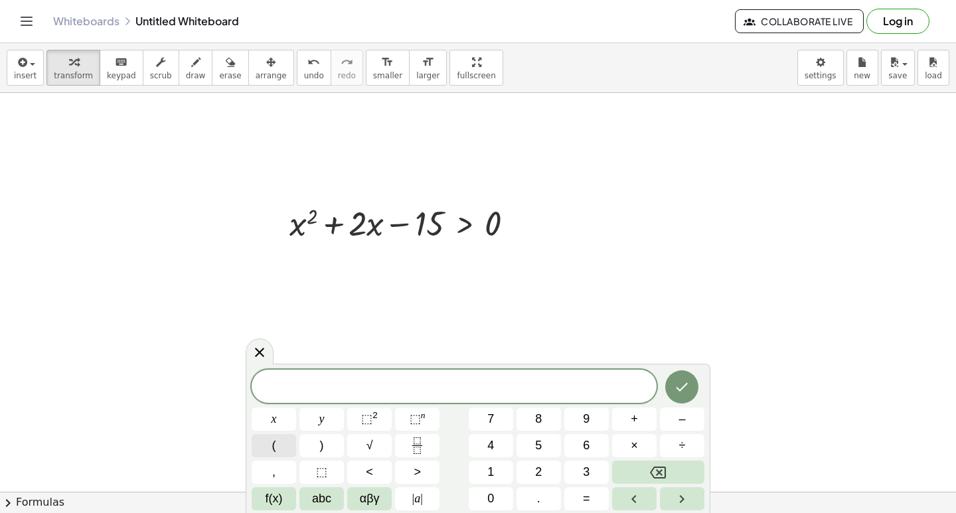
click at [270, 439] on button "(" at bounding box center [274, 445] width 44 height 23
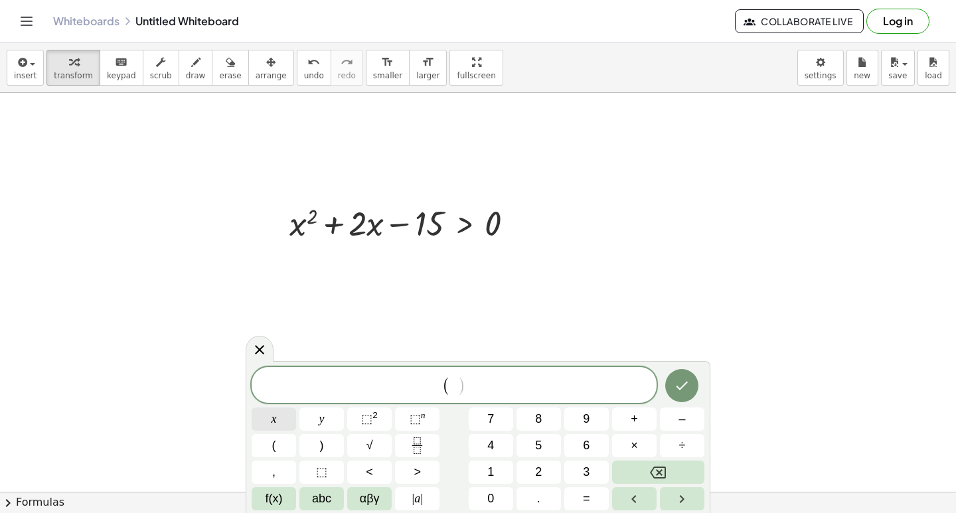
click at [286, 412] on button "x" at bounding box center [274, 419] width 44 height 23
click at [644, 423] on button "+" at bounding box center [634, 419] width 44 height 23
click at [329, 441] on button ")" at bounding box center [321, 445] width 44 height 23
click at [282, 444] on button "(" at bounding box center [274, 445] width 44 height 23
click at [278, 416] on button "x" at bounding box center [274, 419] width 44 height 23
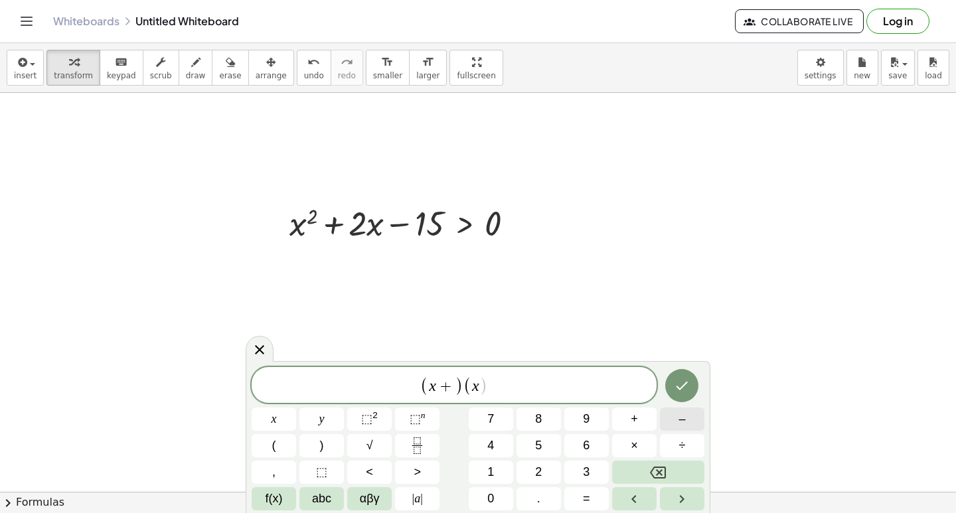
click at [673, 413] on button "–" at bounding box center [682, 419] width 44 height 23
click at [325, 443] on button ")" at bounding box center [321, 445] width 44 height 23
click at [419, 468] on span ">" at bounding box center [417, 472] width 7 height 18
click at [502, 496] on button "0" at bounding box center [491, 498] width 44 height 23
click at [433, 388] on span ")" at bounding box center [436, 385] width 9 height 19
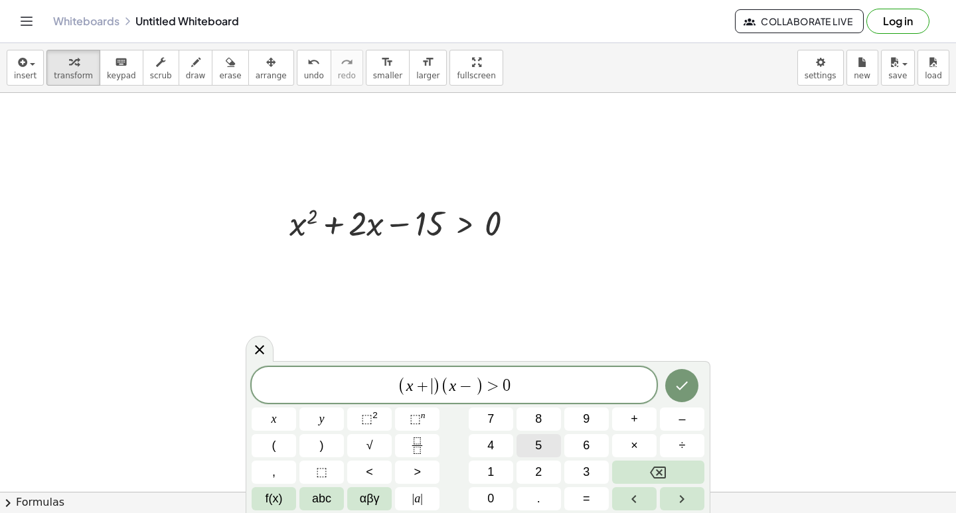
click at [539, 438] on span "5" at bounding box center [538, 446] width 7 height 18
click at [479, 389] on span ")" at bounding box center [483, 385] width 9 height 19
click at [587, 471] on span "3" at bounding box center [586, 472] width 7 height 18
click at [677, 386] on icon "Done" at bounding box center [682, 386] width 12 height 9
